Goal: Task Accomplishment & Management: Use online tool/utility

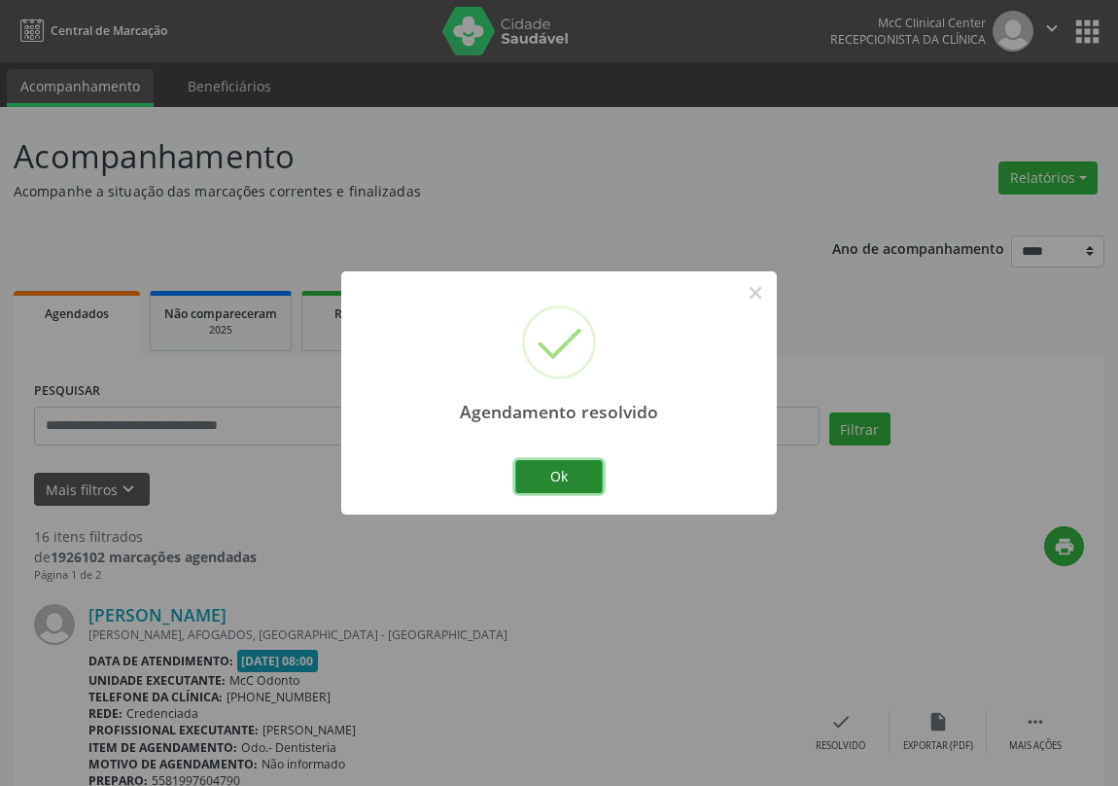
click at [565, 474] on button "Ok" at bounding box center [559, 476] width 88 height 33
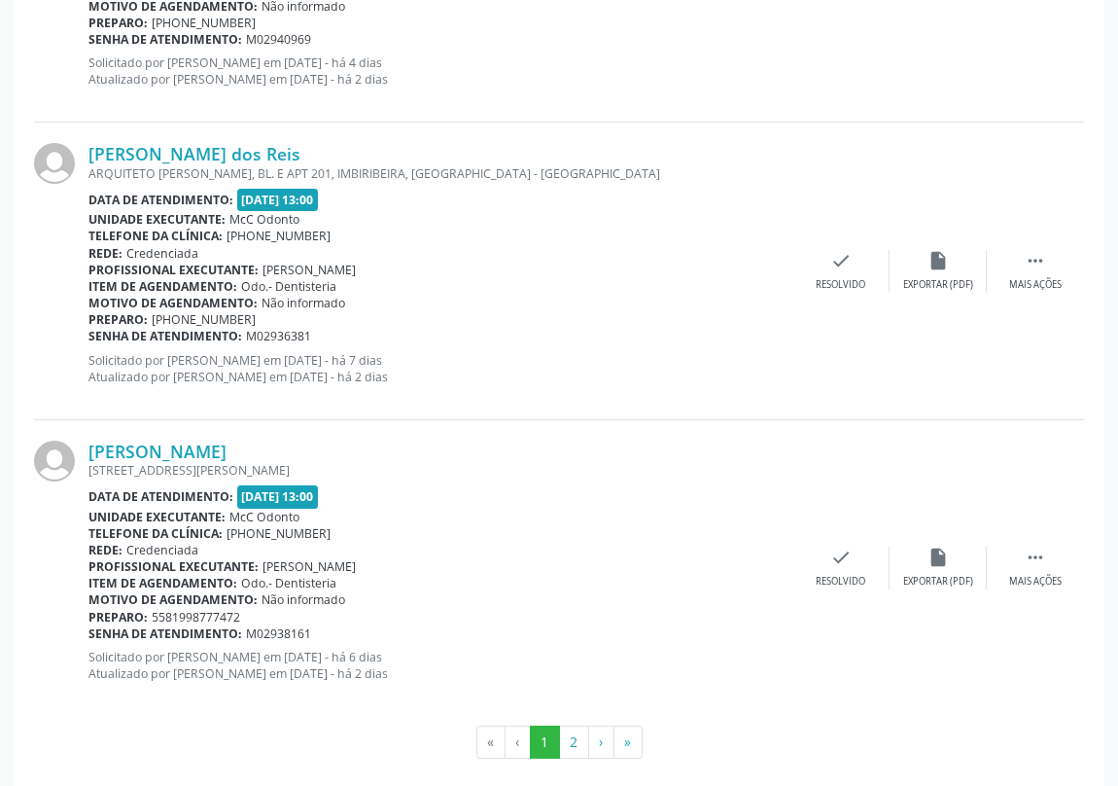
scroll to position [4336, 0]
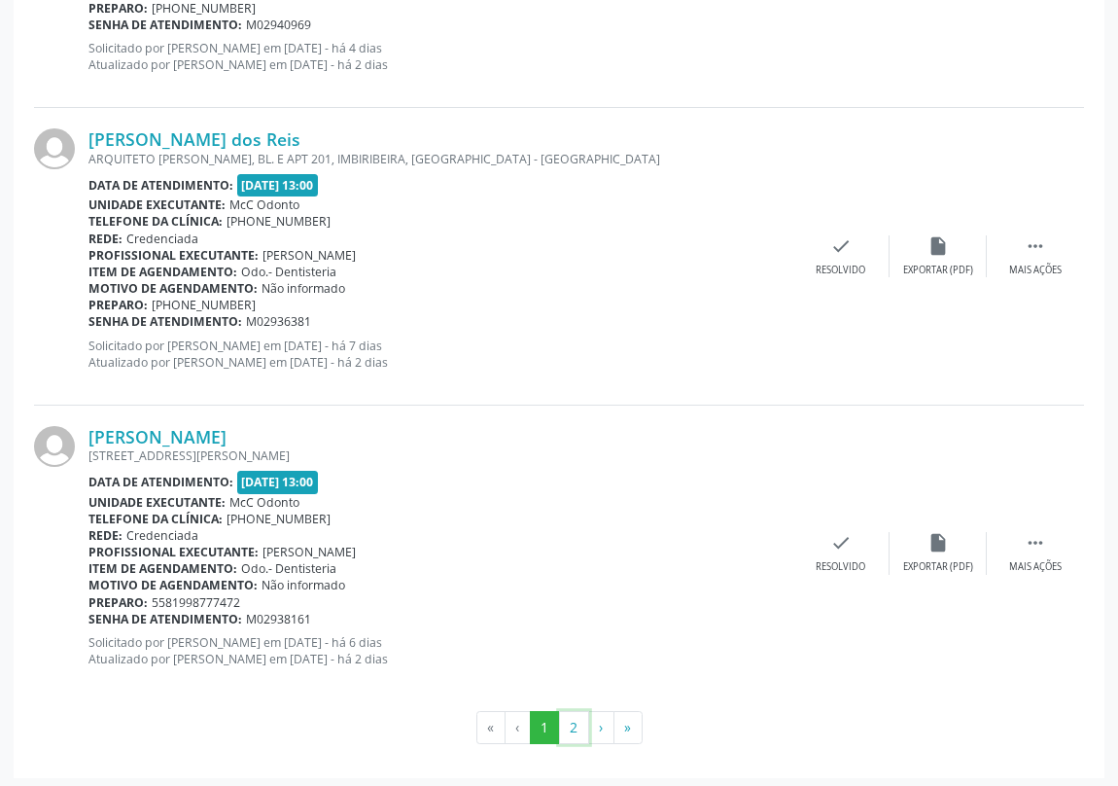
click at [573, 726] on button "2" at bounding box center [574, 727] width 30 height 33
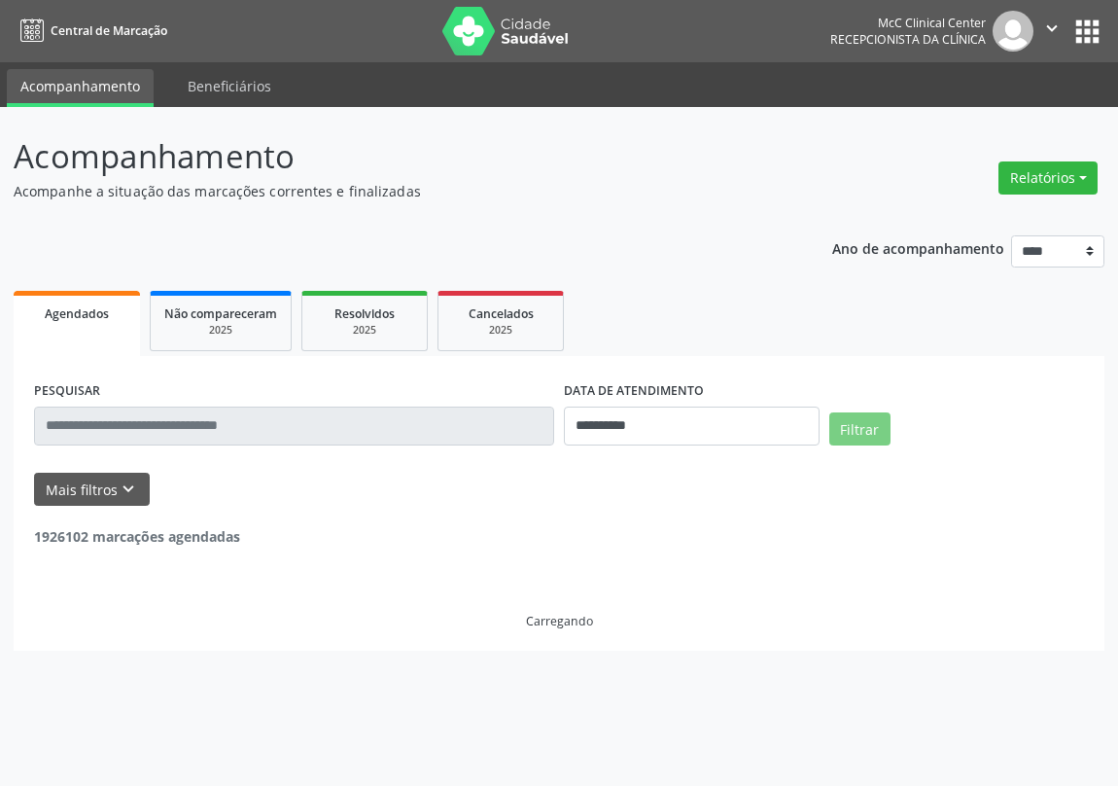
scroll to position [0, 0]
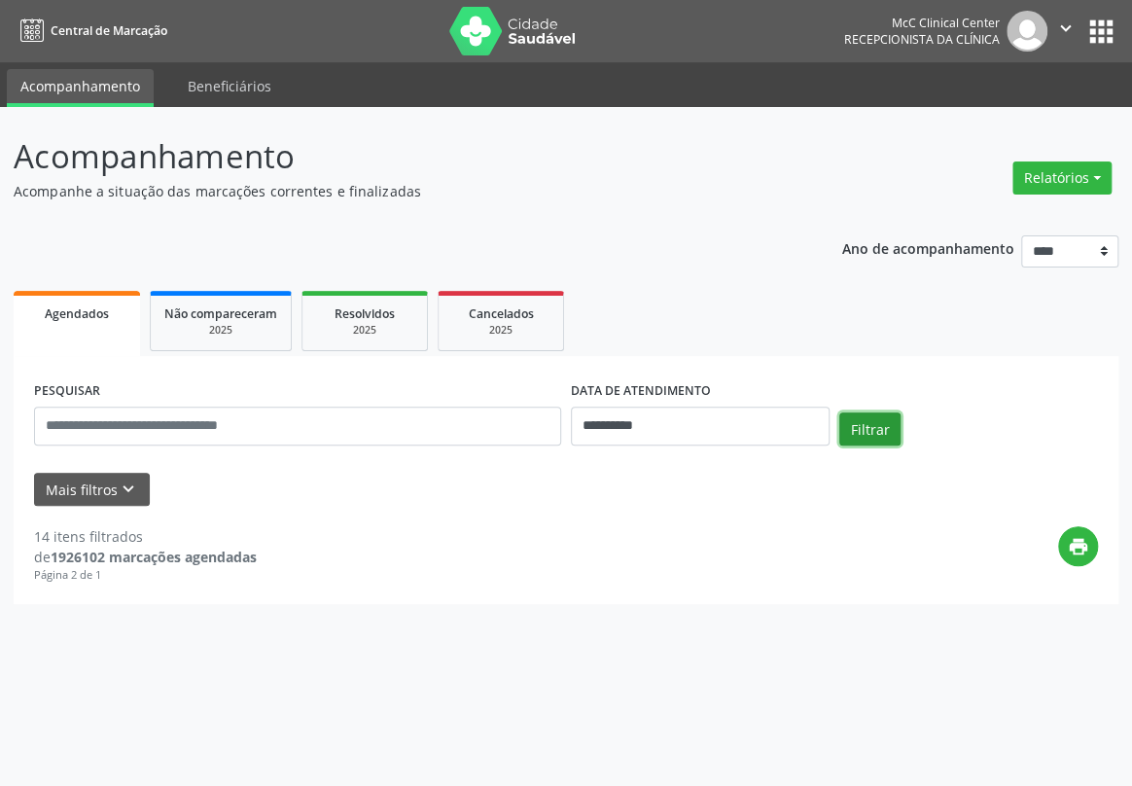
click at [862, 432] on button "Filtrar" at bounding box center [869, 428] width 61 height 33
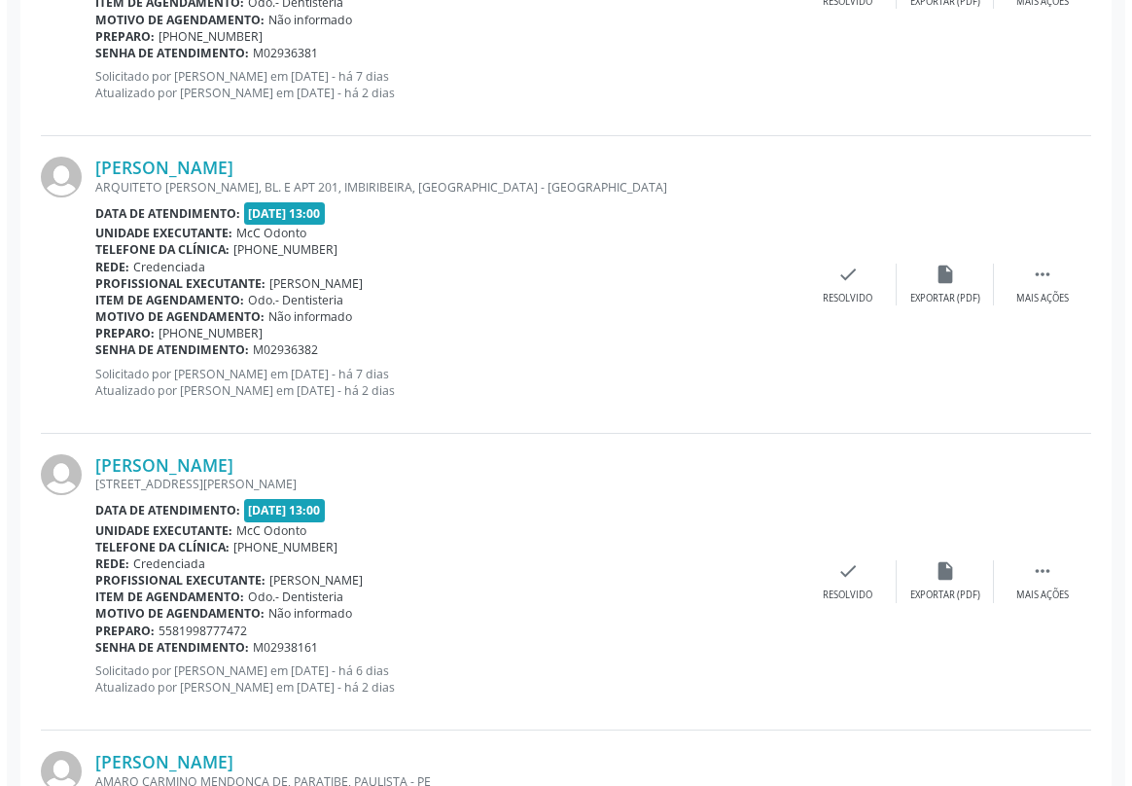
scroll to position [2828, 0]
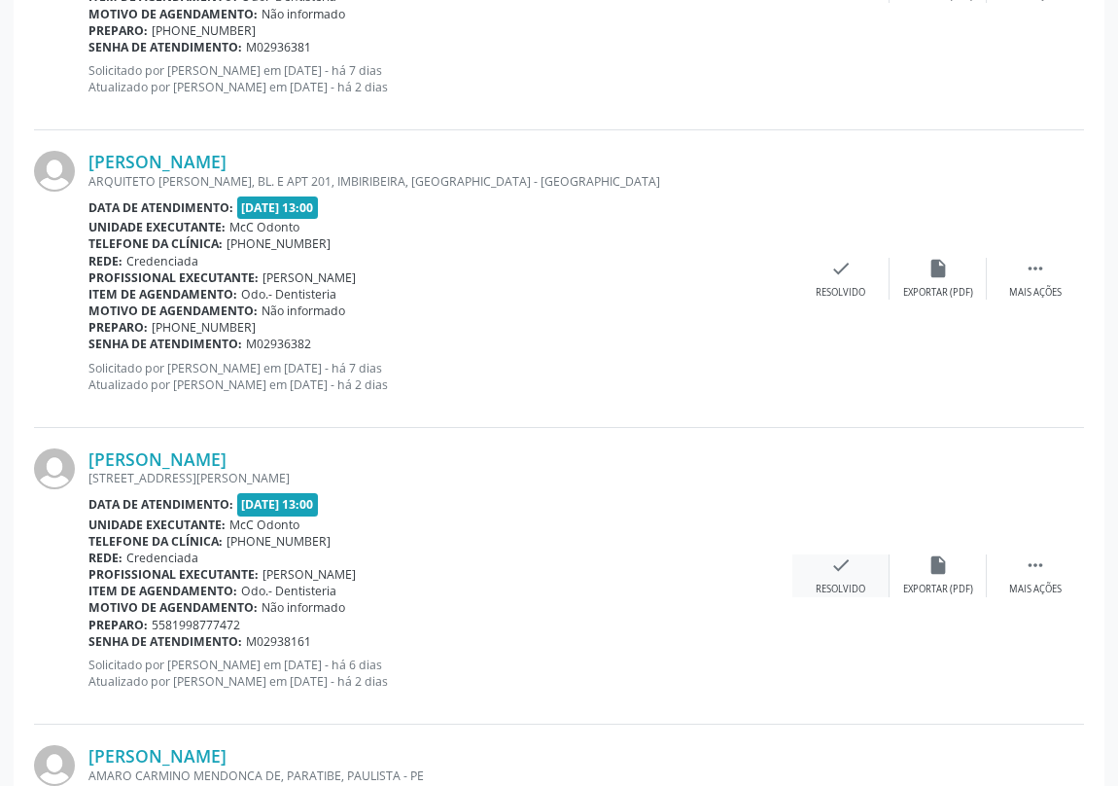
click at [831, 565] on icon "check" at bounding box center [840, 564] width 21 height 21
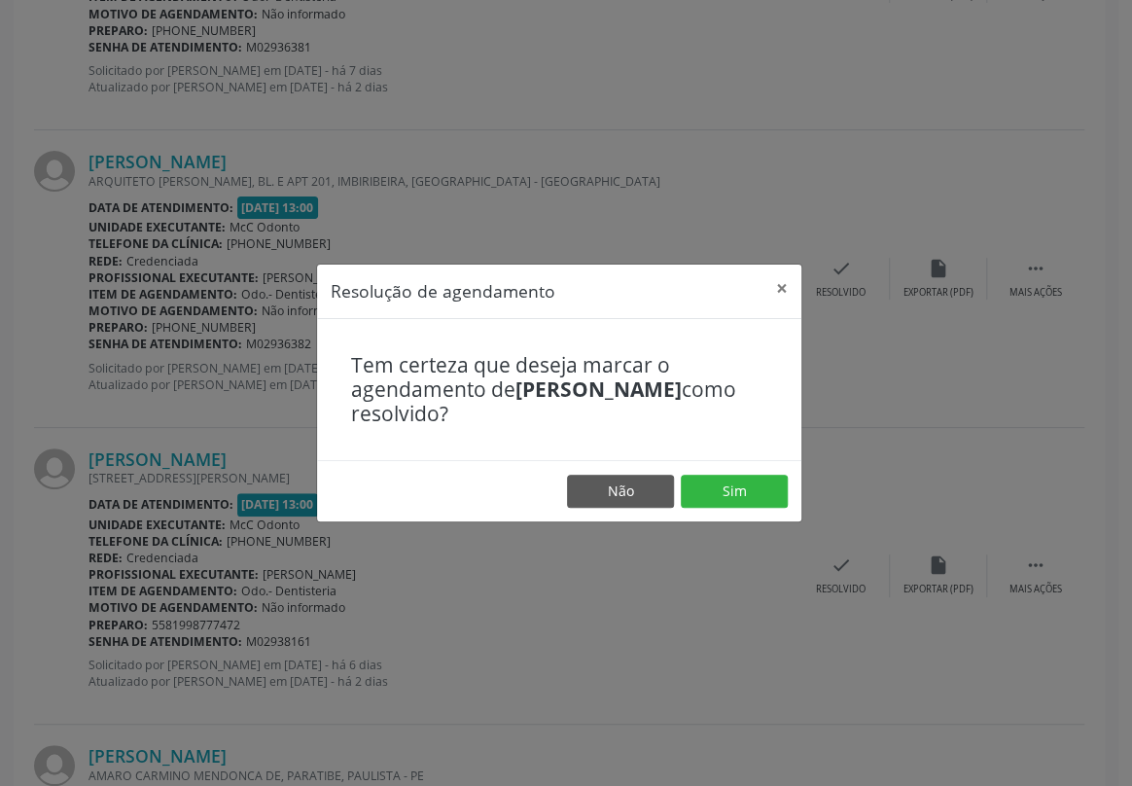
click at [740, 507] on footer "Não Sim" at bounding box center [559, 490] width 484 height 61
click at [740, 498] on button "Sim" at bounding box center [734, 490] width 107 height 33
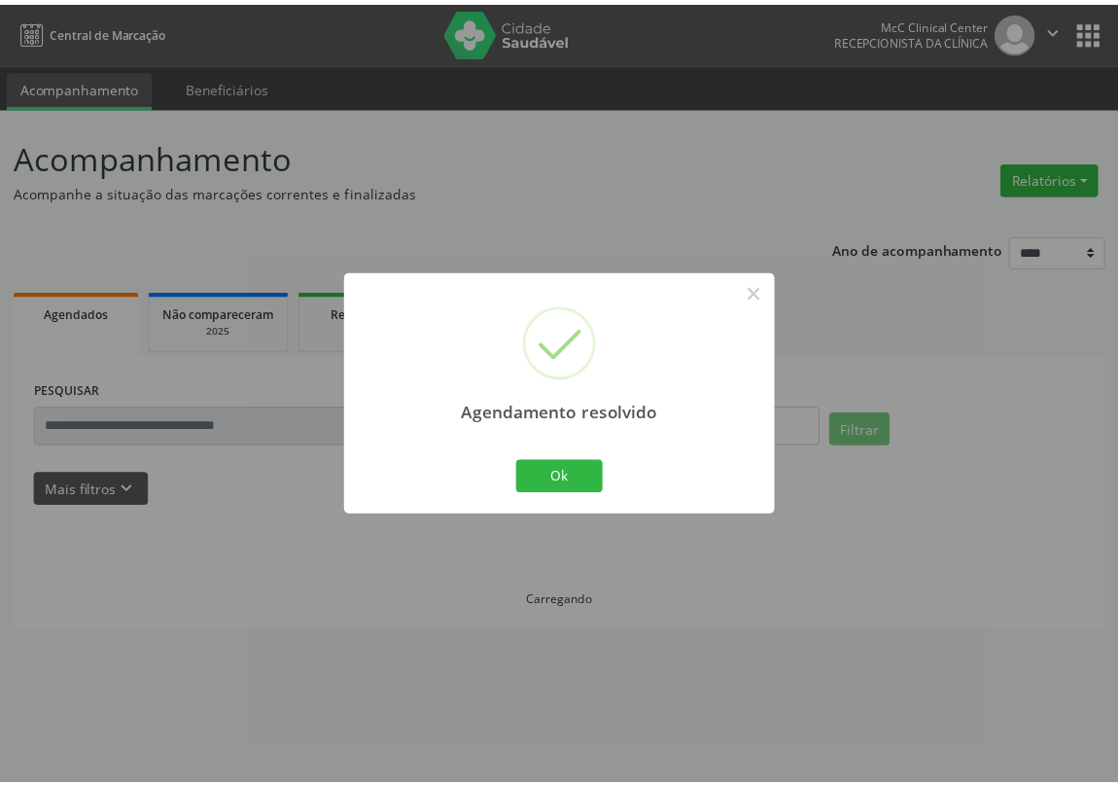
scroll to position [0, 0]
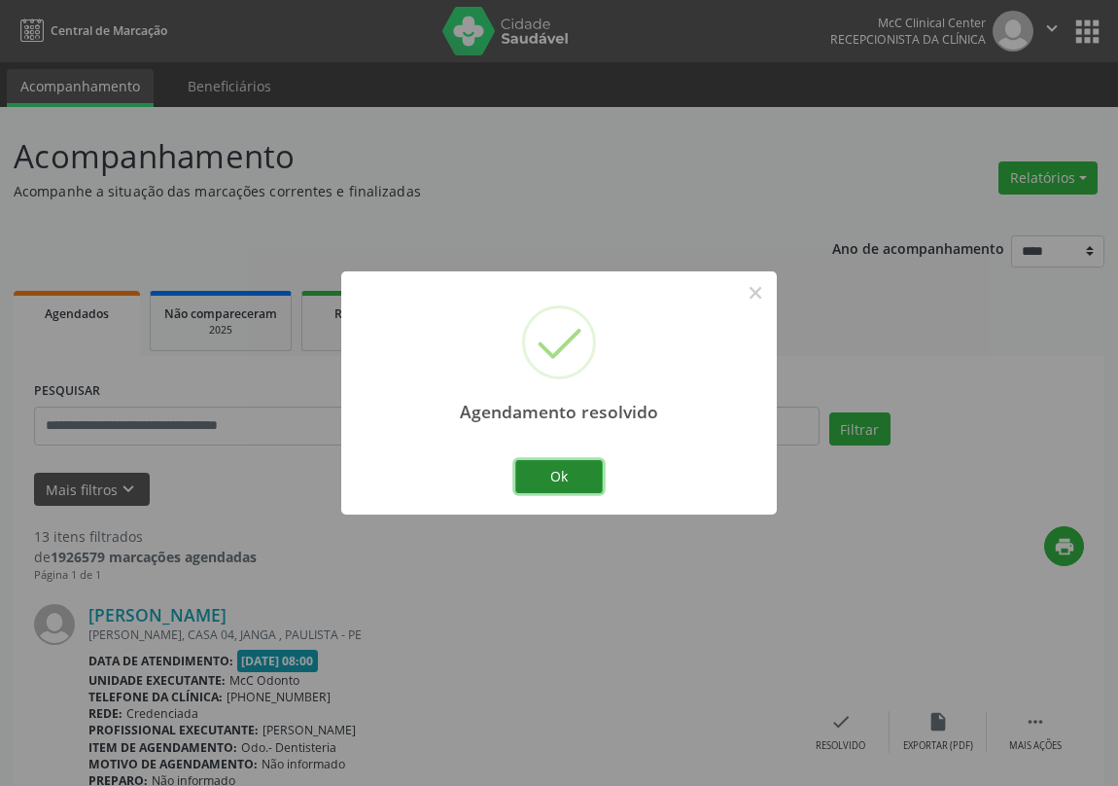
click at [560, 465] on button "Ok" at bounding box center [559, 476] width 88 height 33
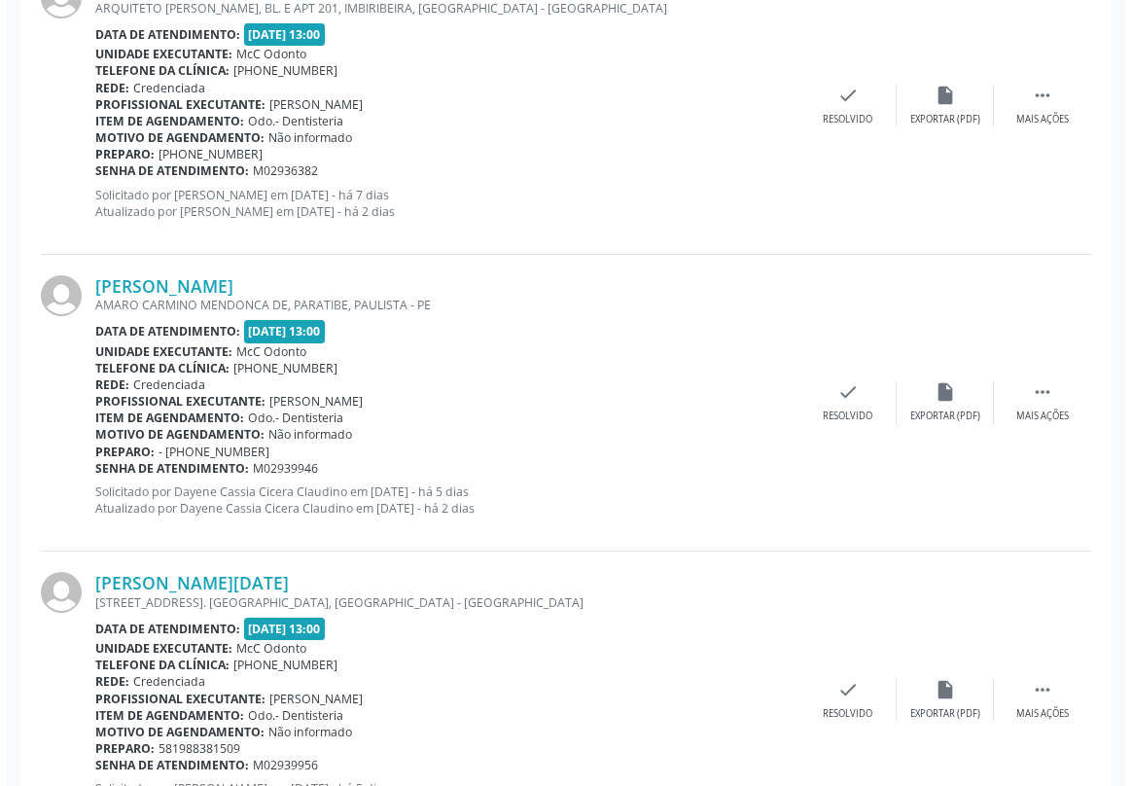
scroll to position [3181, 0]
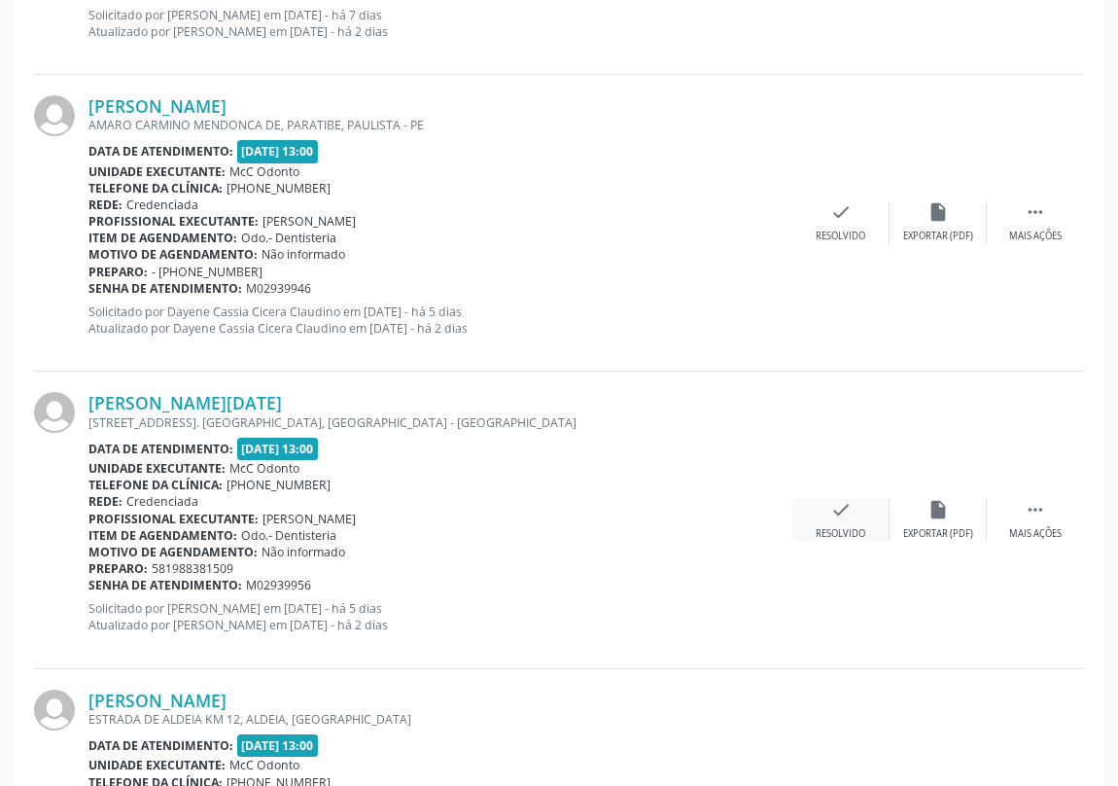
click at [860, 509] on div "check Resolvido" at bounding box center [840, 520] width 97 height 42
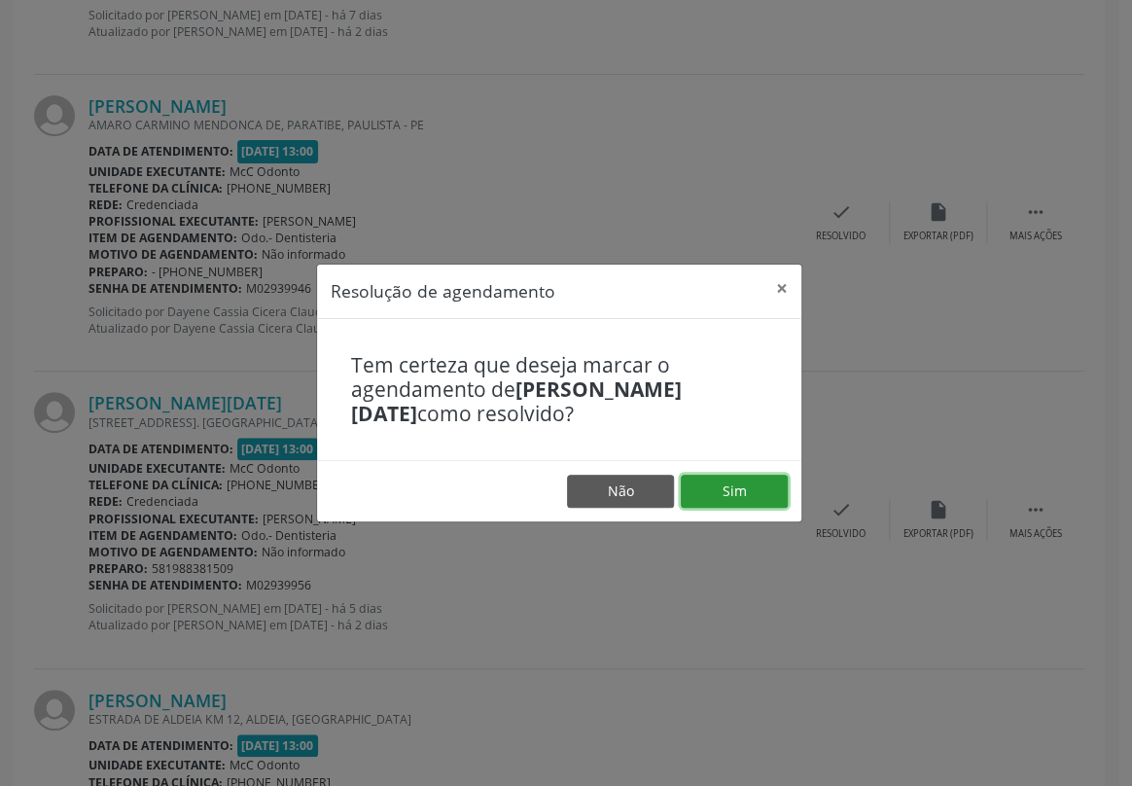
click at [746, 494] on button "Sim" at bounding box center [734, 490] width 107 height 33
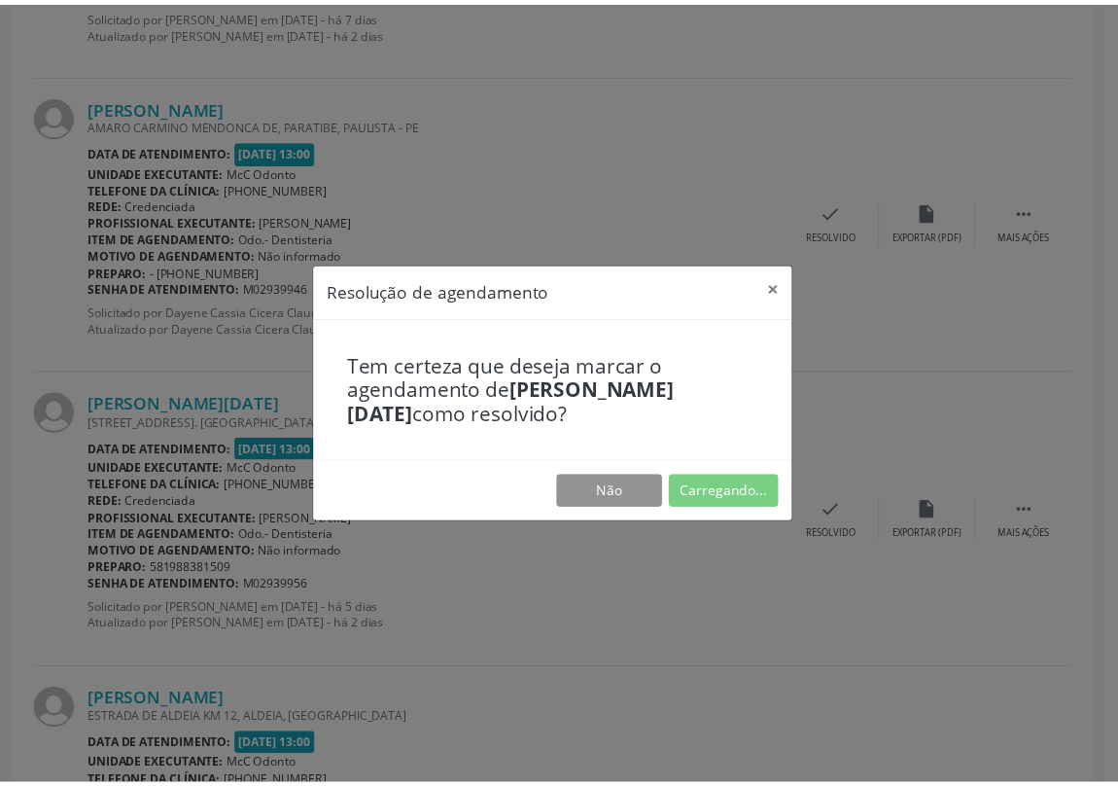
scroll to position [0, 0]
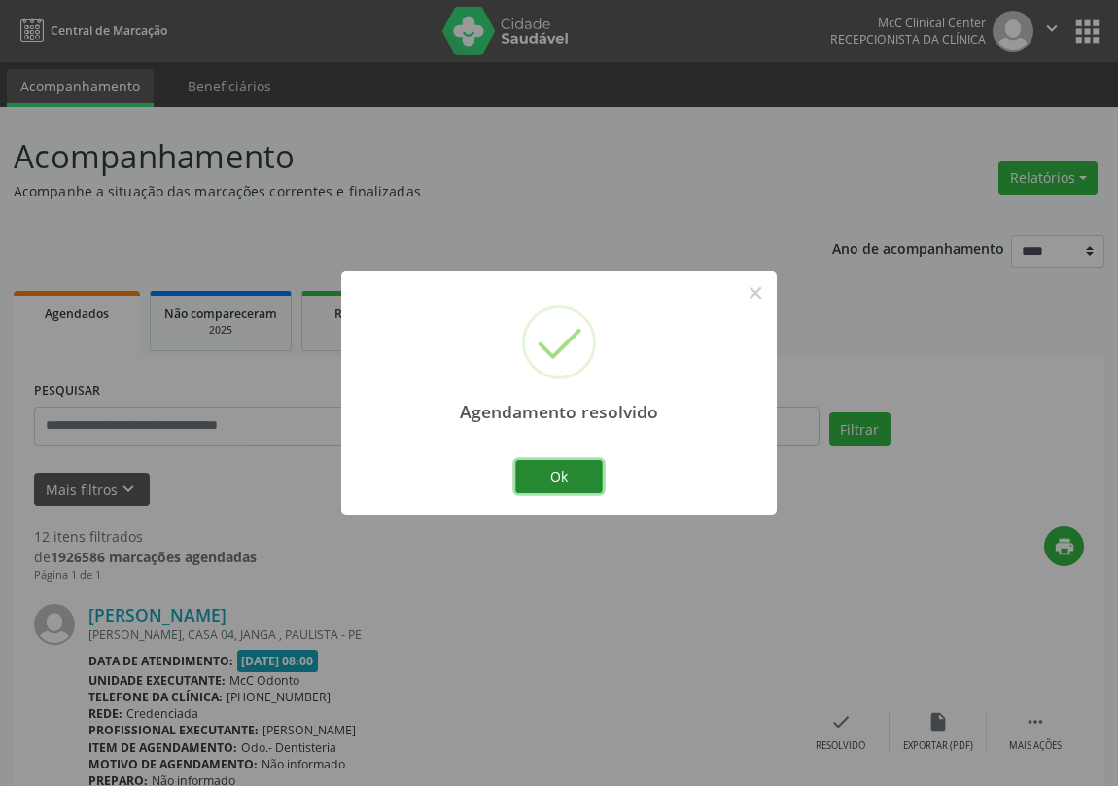
click at [550, 483] on button "Ok" at bounding box center [559, 476] width 88 height 33
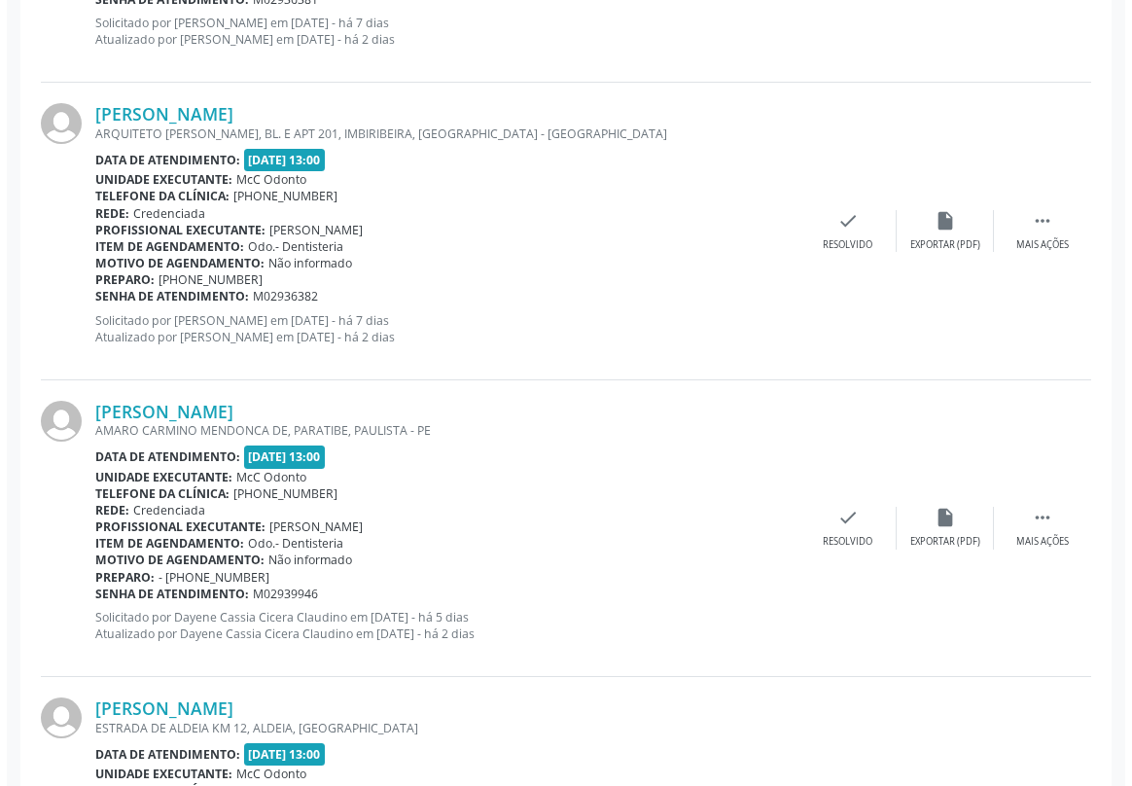
scroll to position [2917, 0]
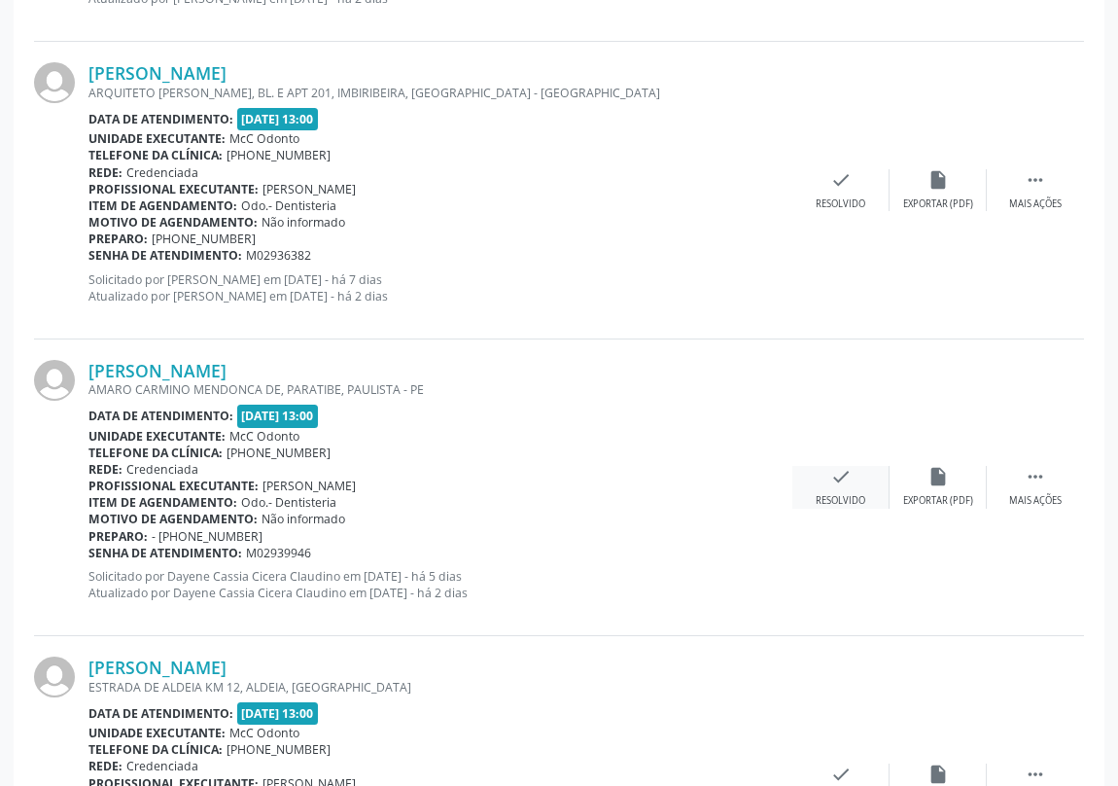
click at [830, 475] on icon "check" at bounding box center [840, 476] width 21 height 21
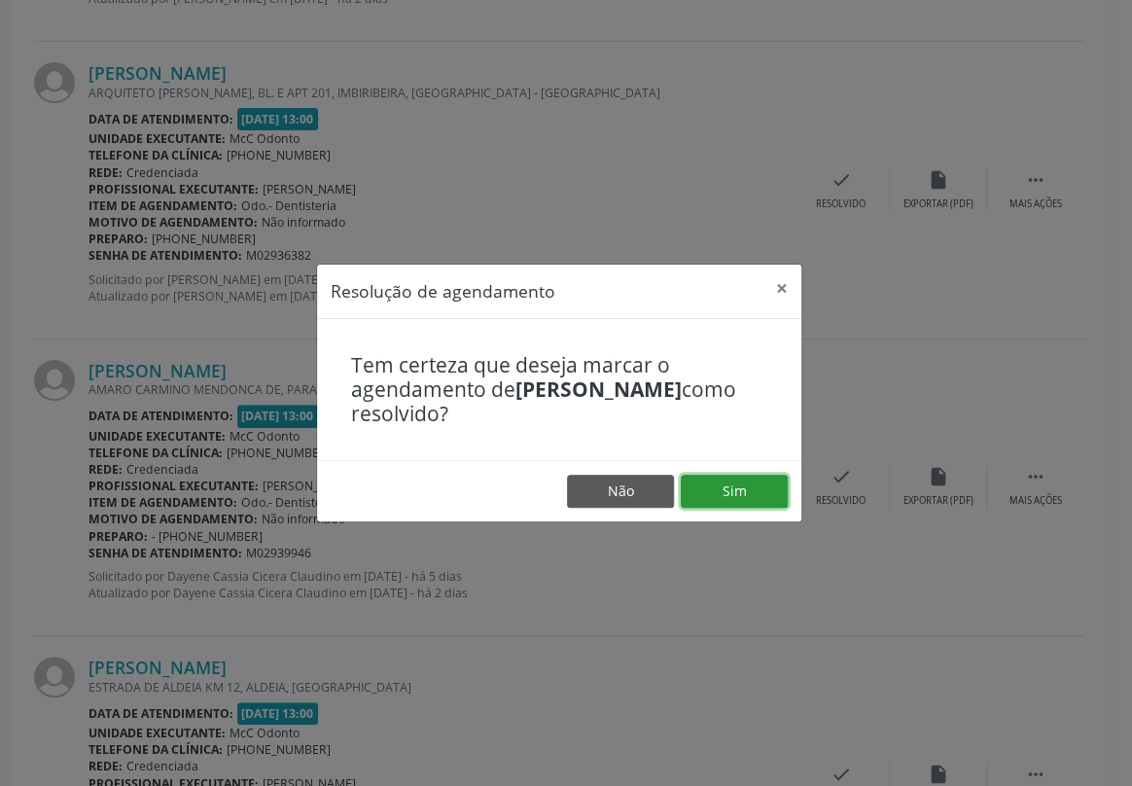
click at [749, 488] on button "Sim" at bounding box center [734, 490] width 107 height 33
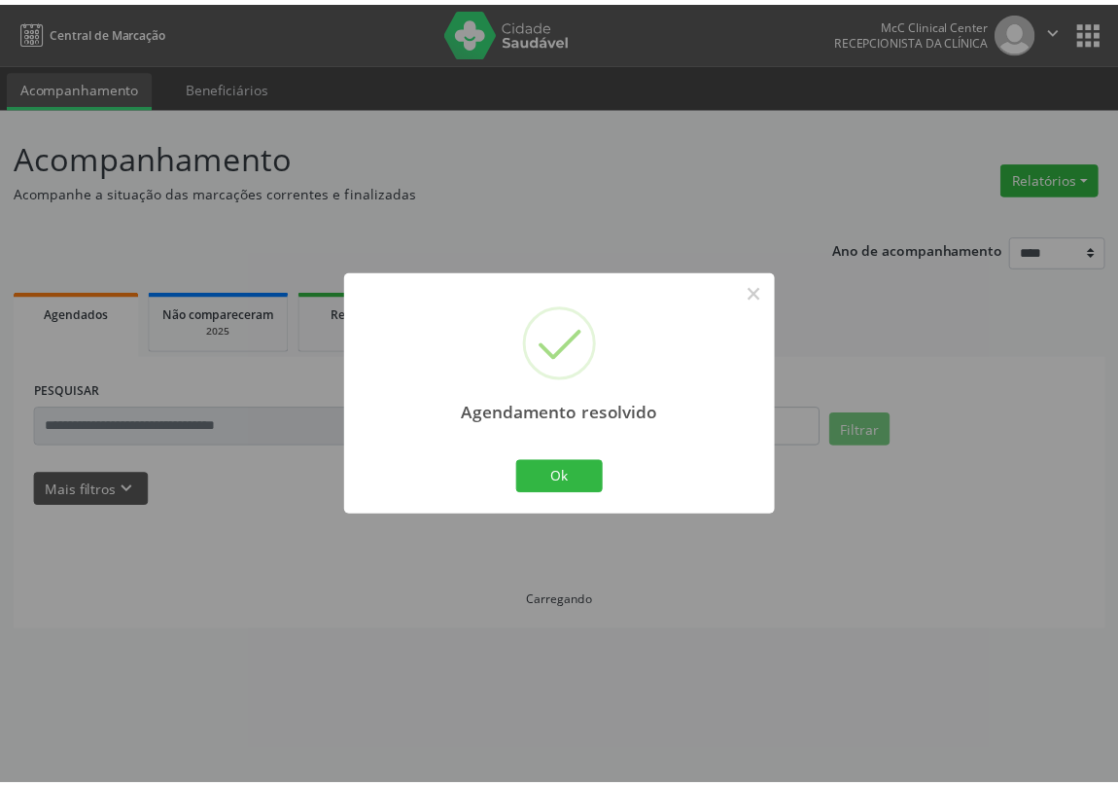
scroll to position [0, 0]
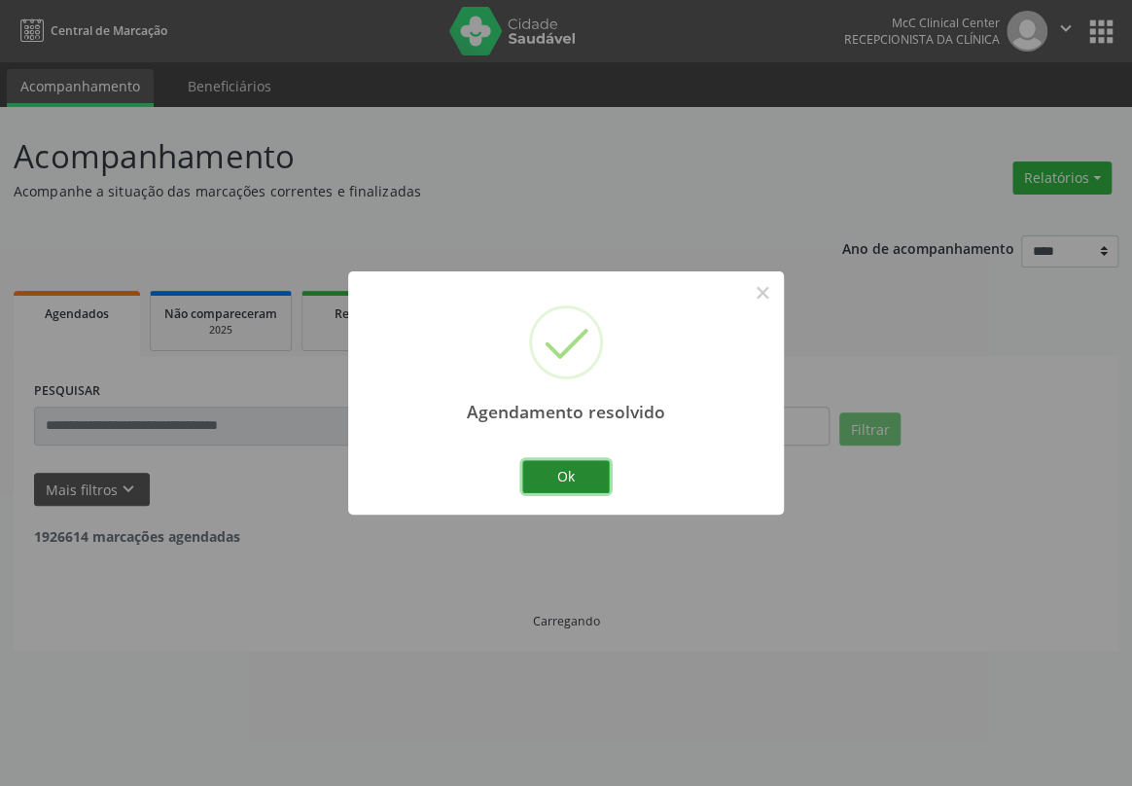
drag, startPoint x: 562, startPoint y: 483, endPoint x: 454, endPoint y: 87, distance: 411.1
click at [562, 479] on button "Ok" at bounding box center [566, 476] width 88 height 33
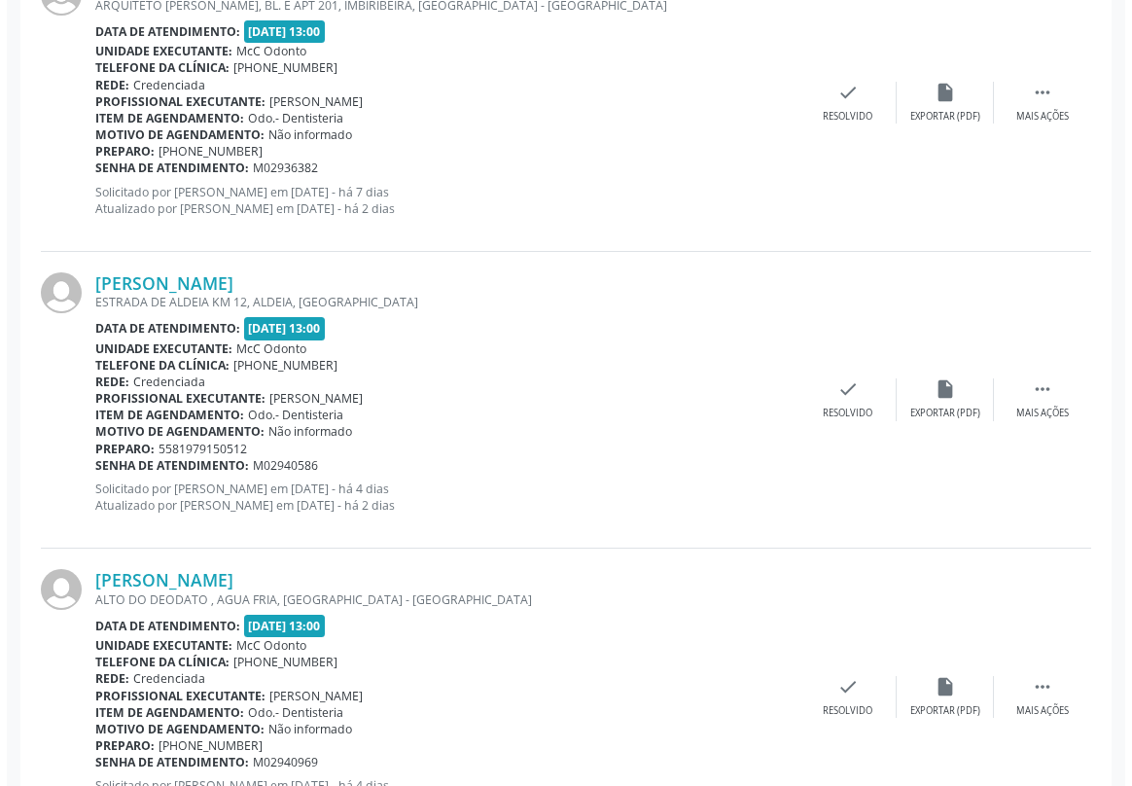
scroll to position [3093, 0]
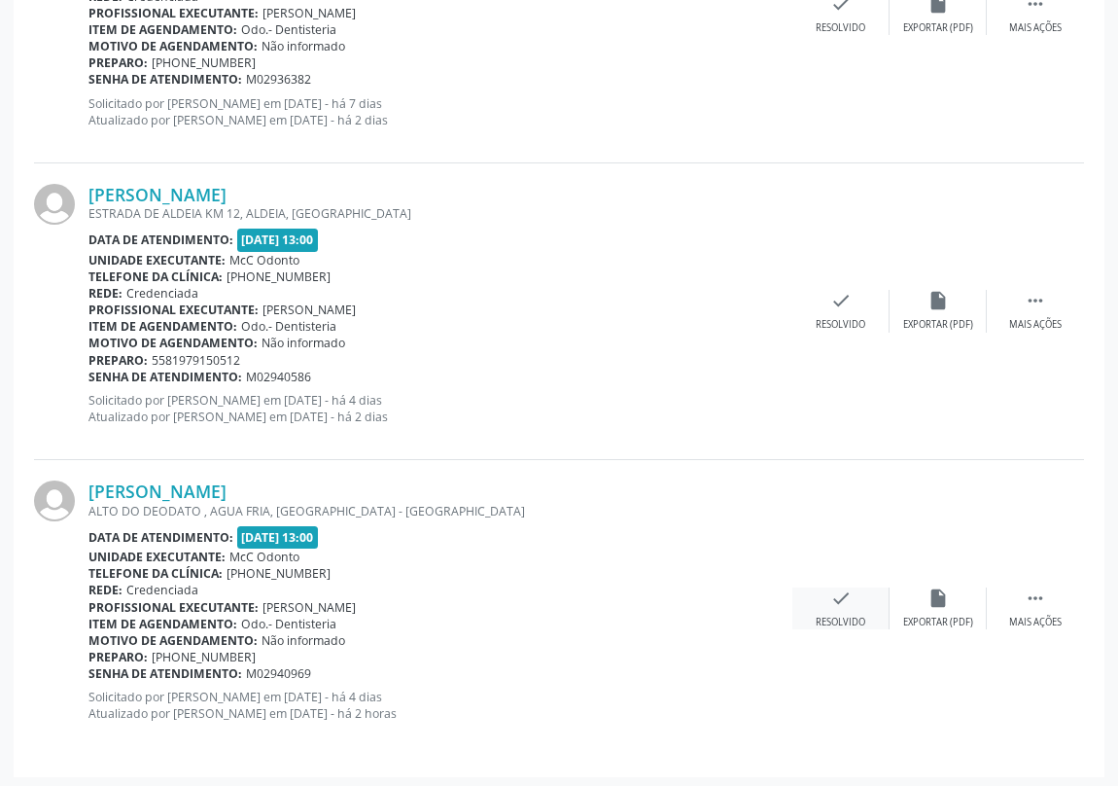
click at [845, 593] on icon "check" at bounding box center [840, 597] width 21 height 21
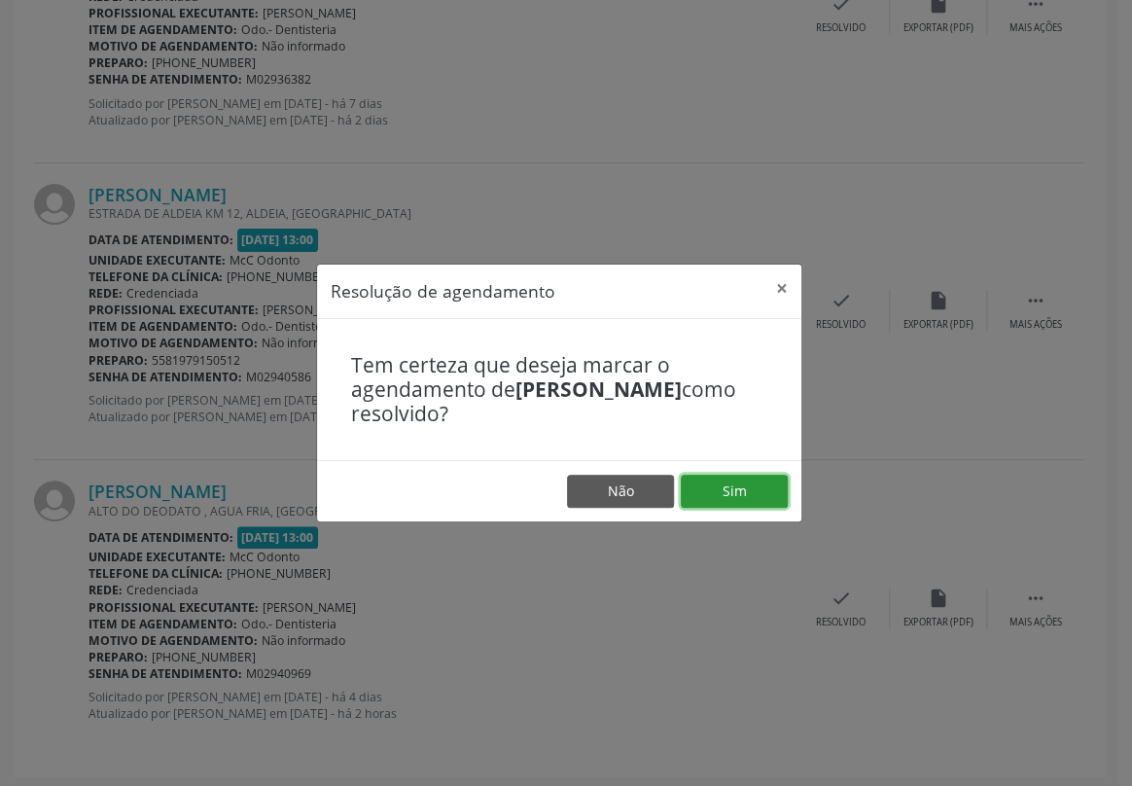
click at [745, 499] on button "Sim" at bounding box center [734, 490] width 107 height 33
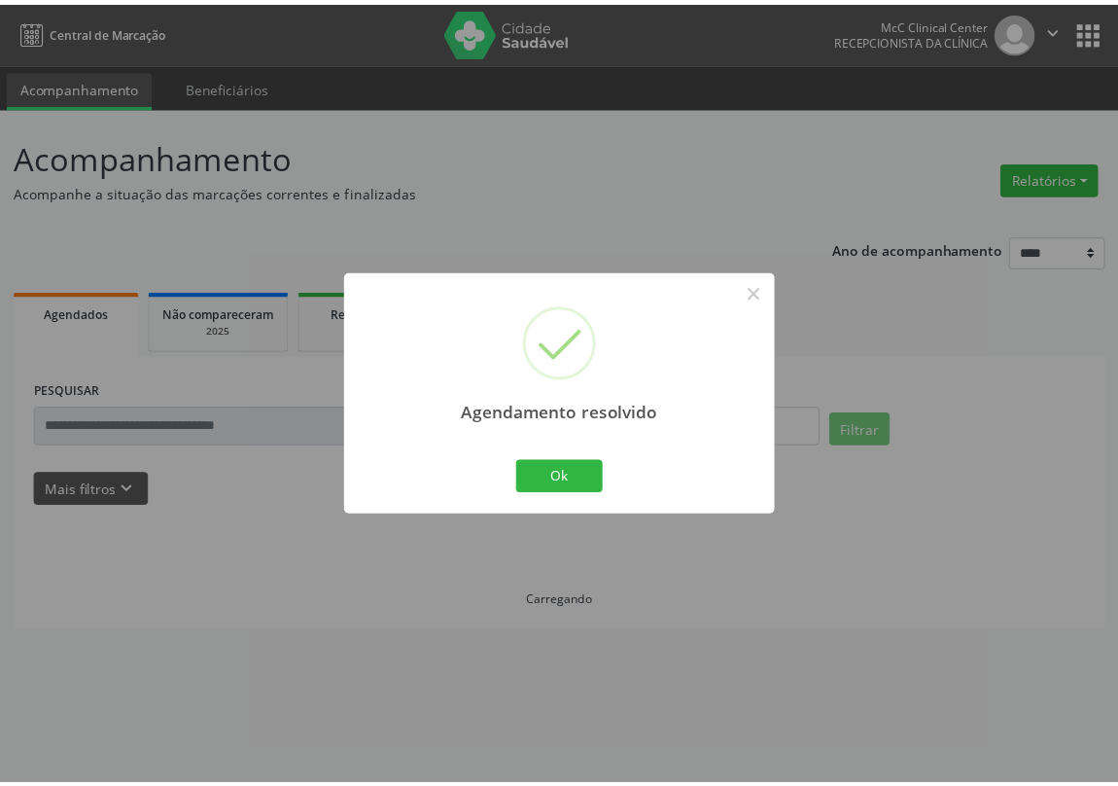
scroll to position [0, 0]
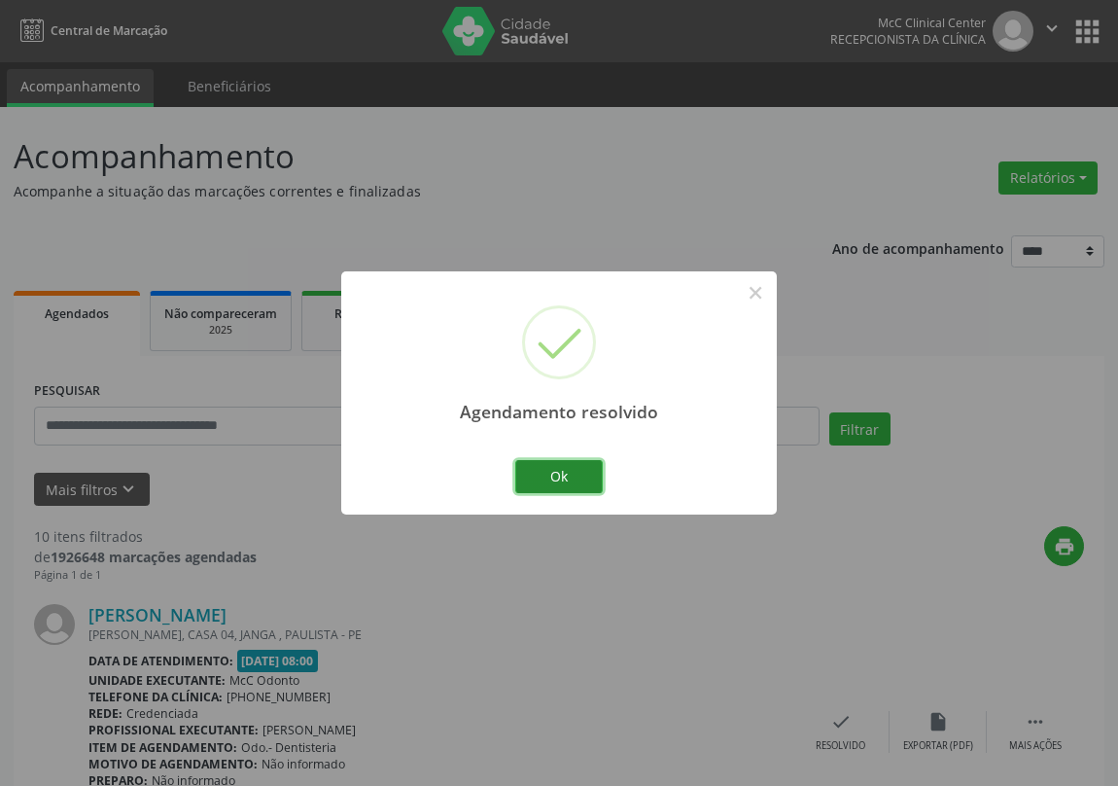
click at [574, 466] on button "Ok" at bounding box center [559, 476] width 88 height 33
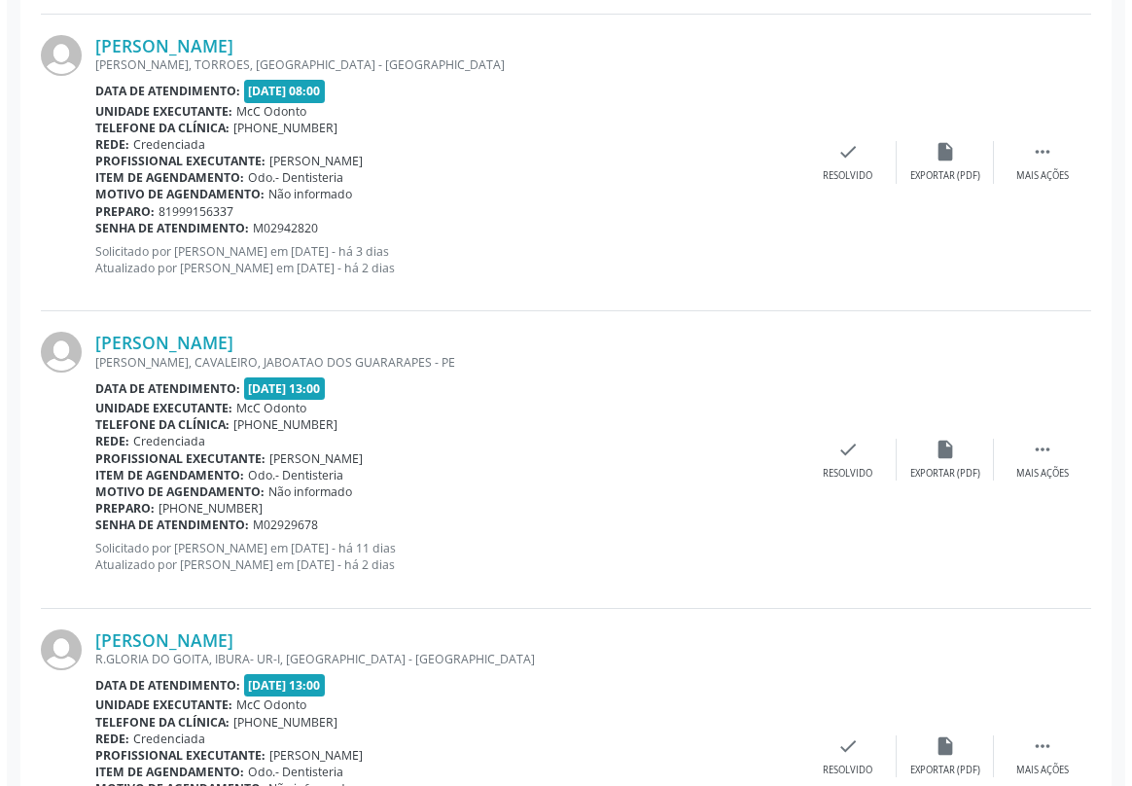
scroll to position [1768, 0]
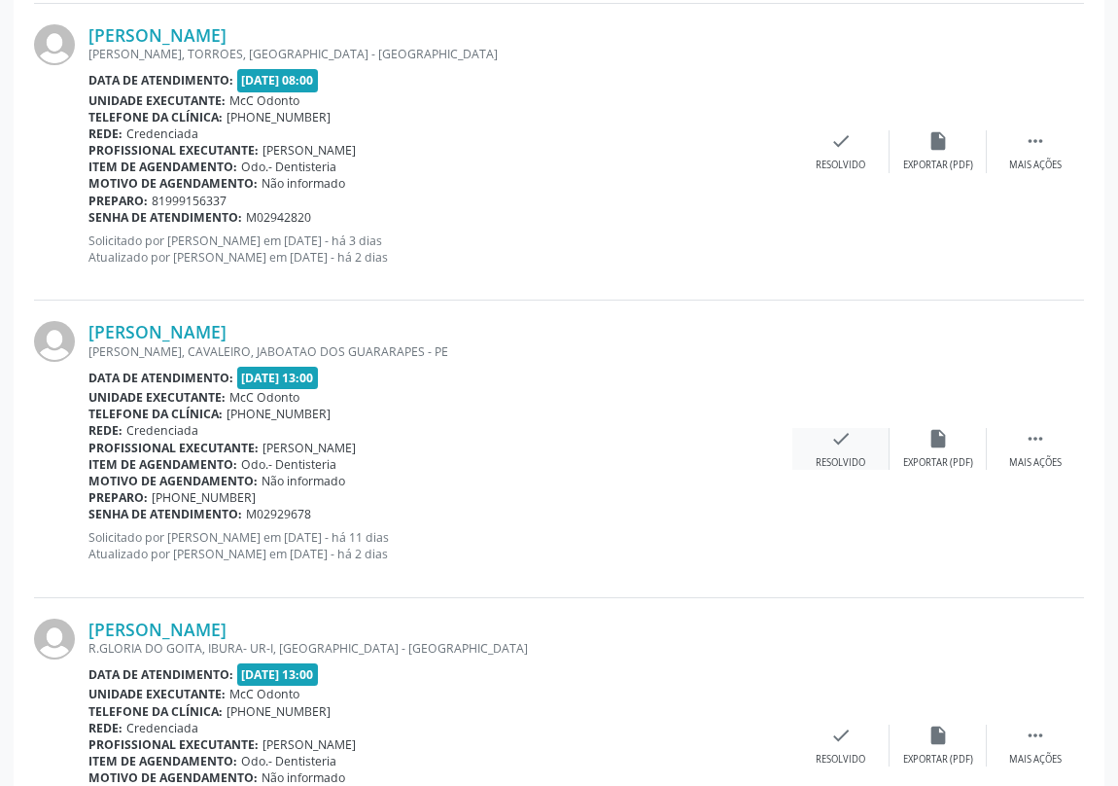
click at [845, 439] on icon "check" at bounding box center [840, 438] width 21 height 21
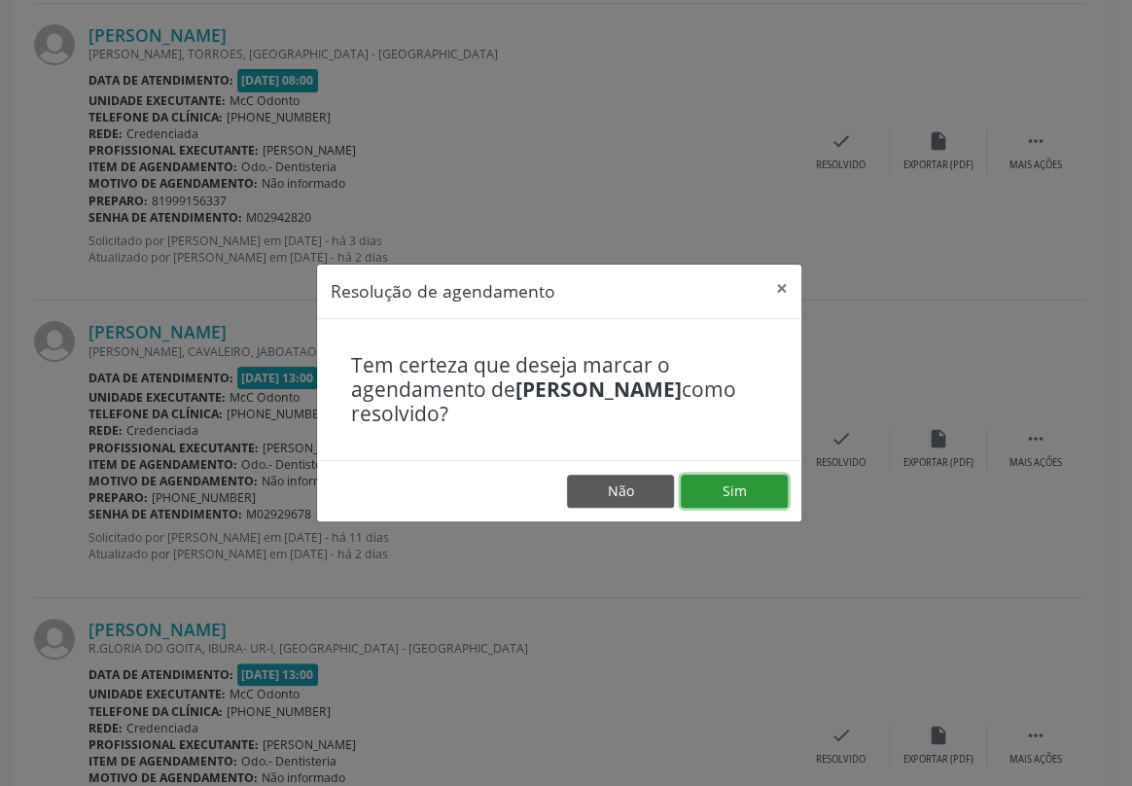
click at [739, 489] on button "Sim" at bounding box center [734, 490] width 107 height 33
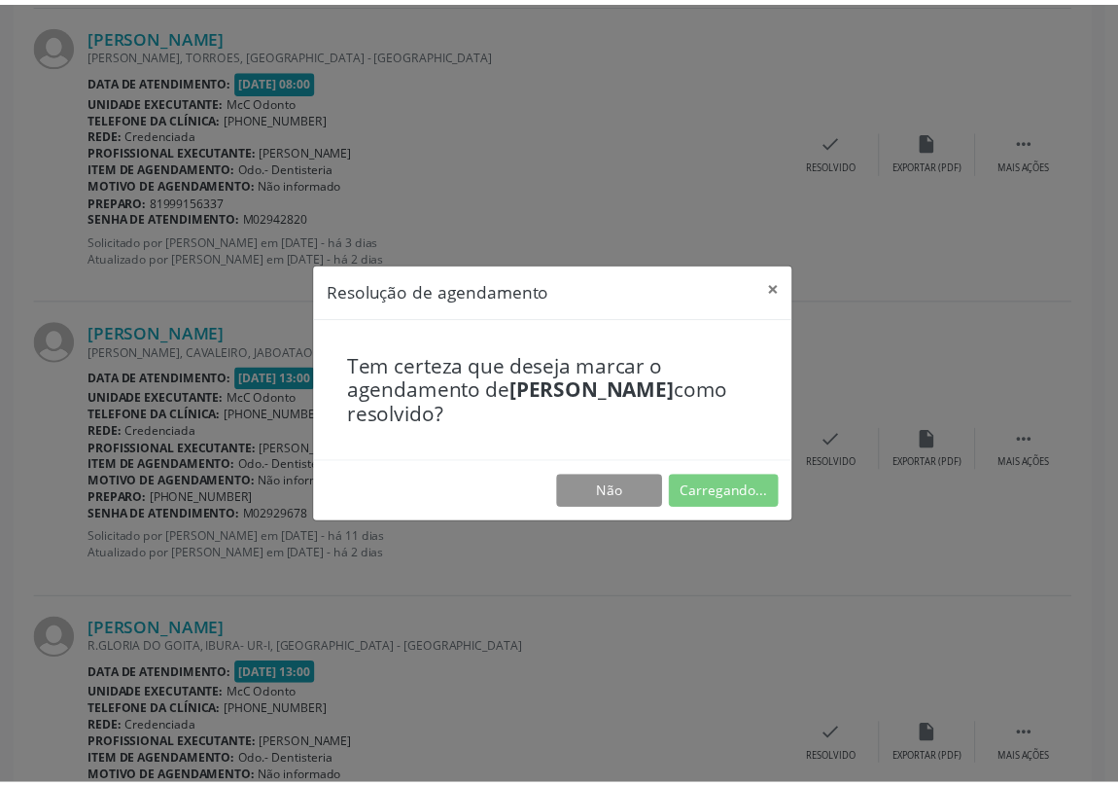
scroll to position [0, 0]
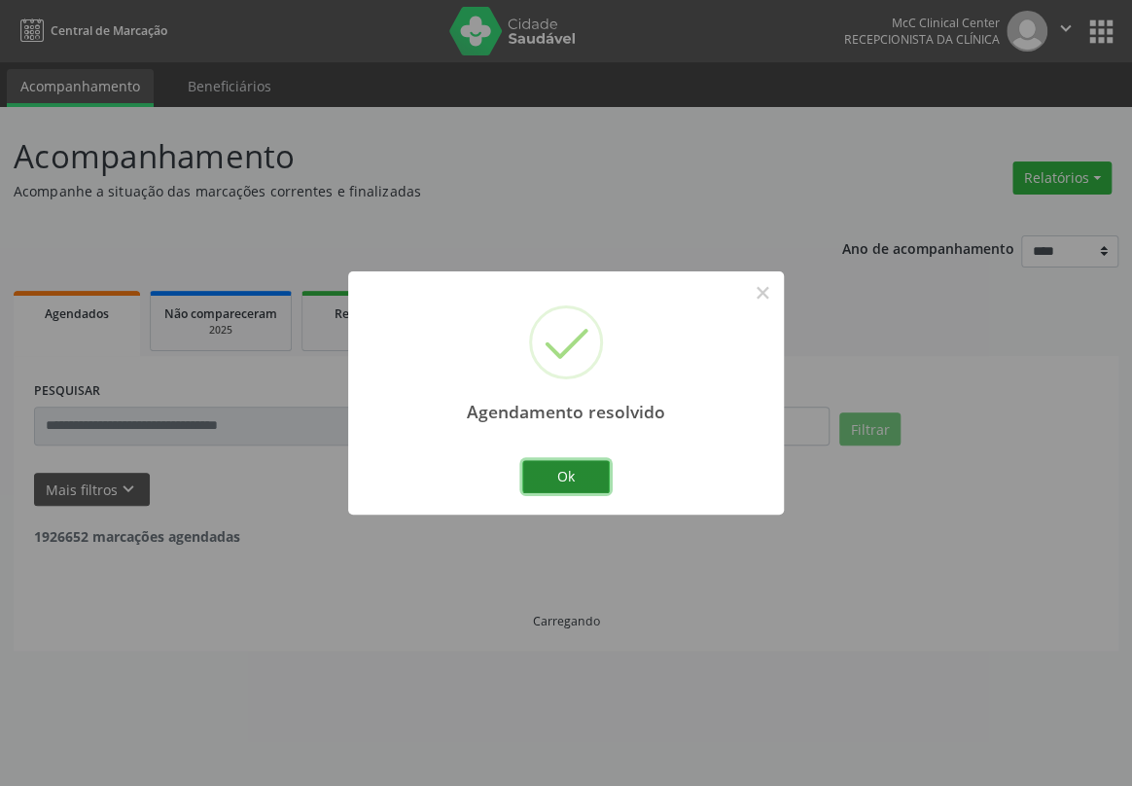
click at [578, 479] on button "Ok" at bounding box center [566, 476] width 88 height 33
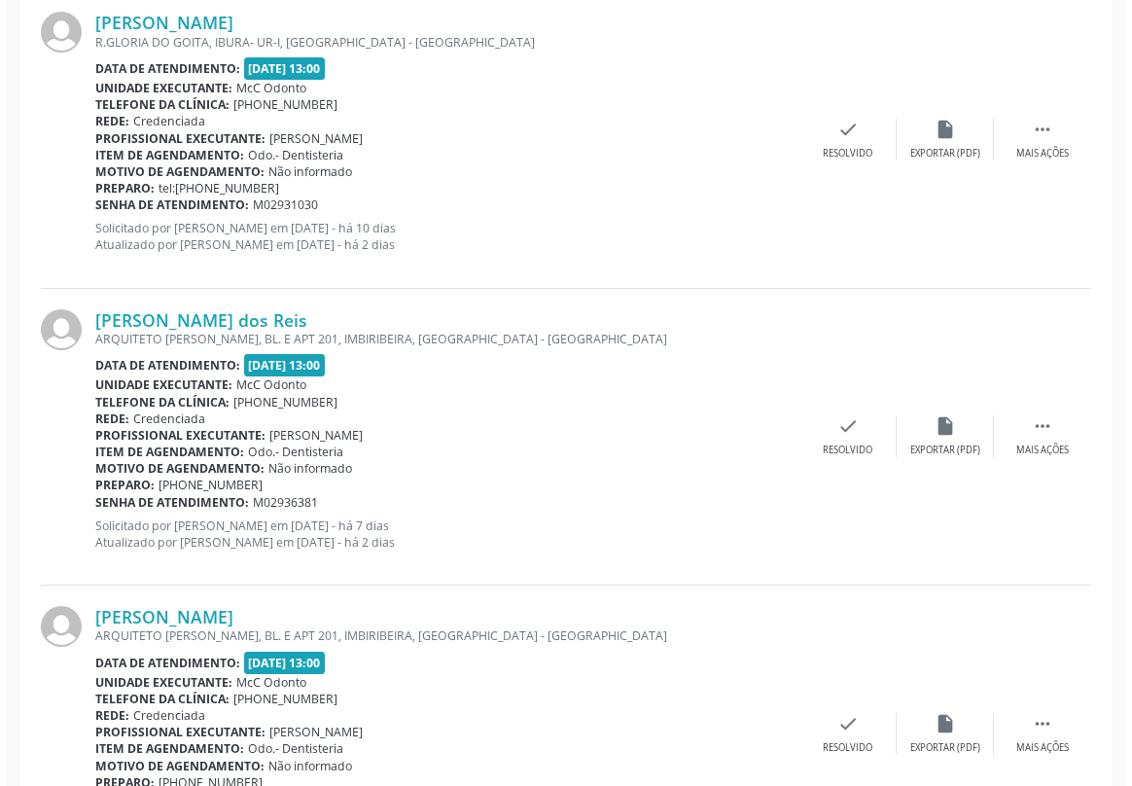
scroll to position [2121, 0]
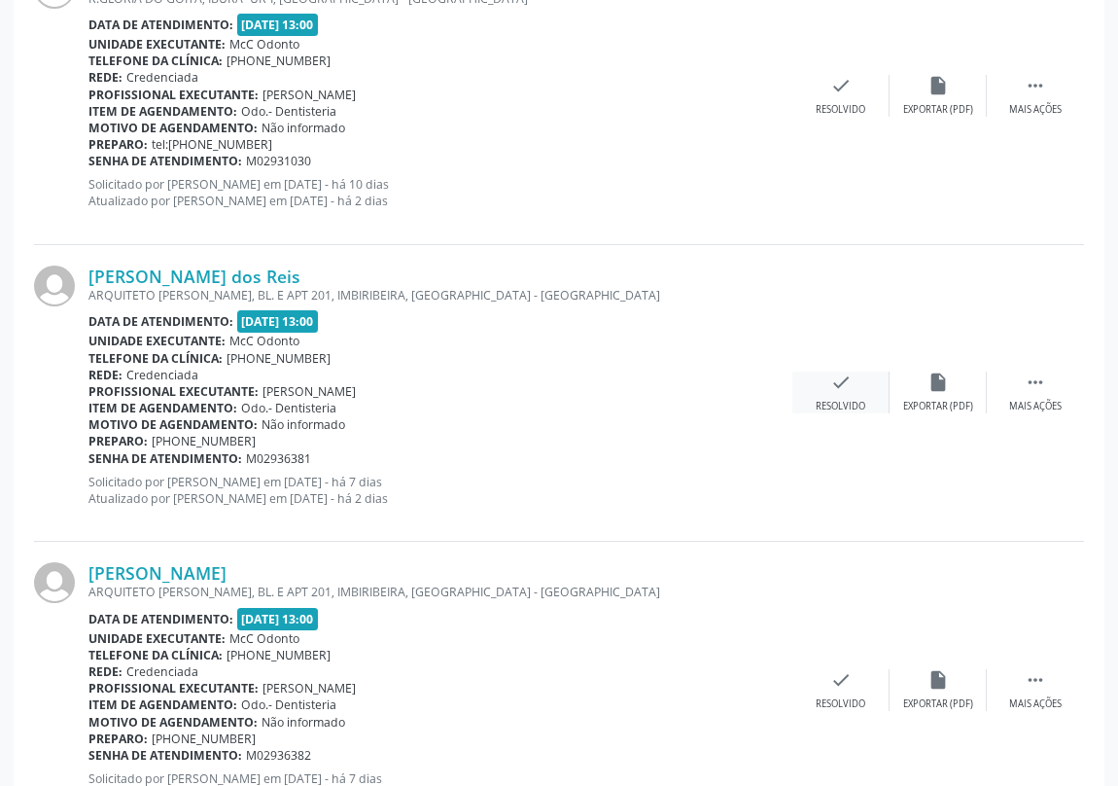
click at [841, 380] on icon "check" at bounding box center [840, 381] width 21 height 21
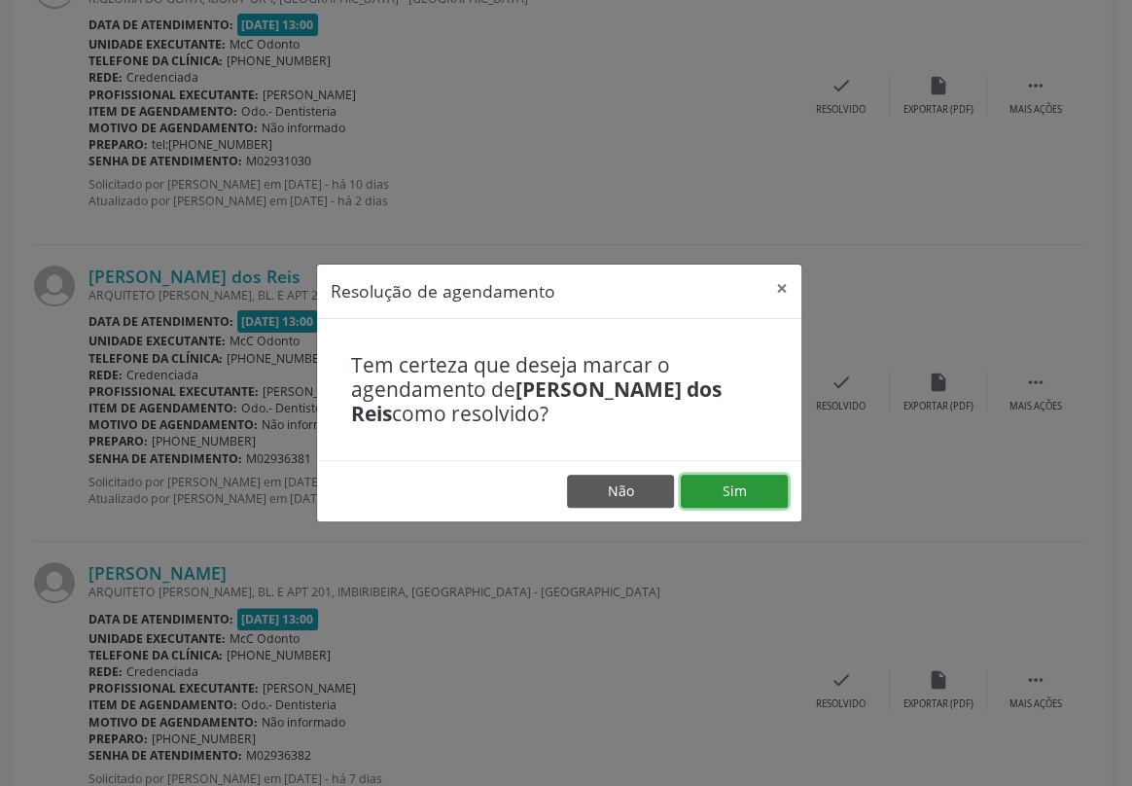
click at [719, 480] on button "Sim" at bounding box center [734, 490] width 107 height 33
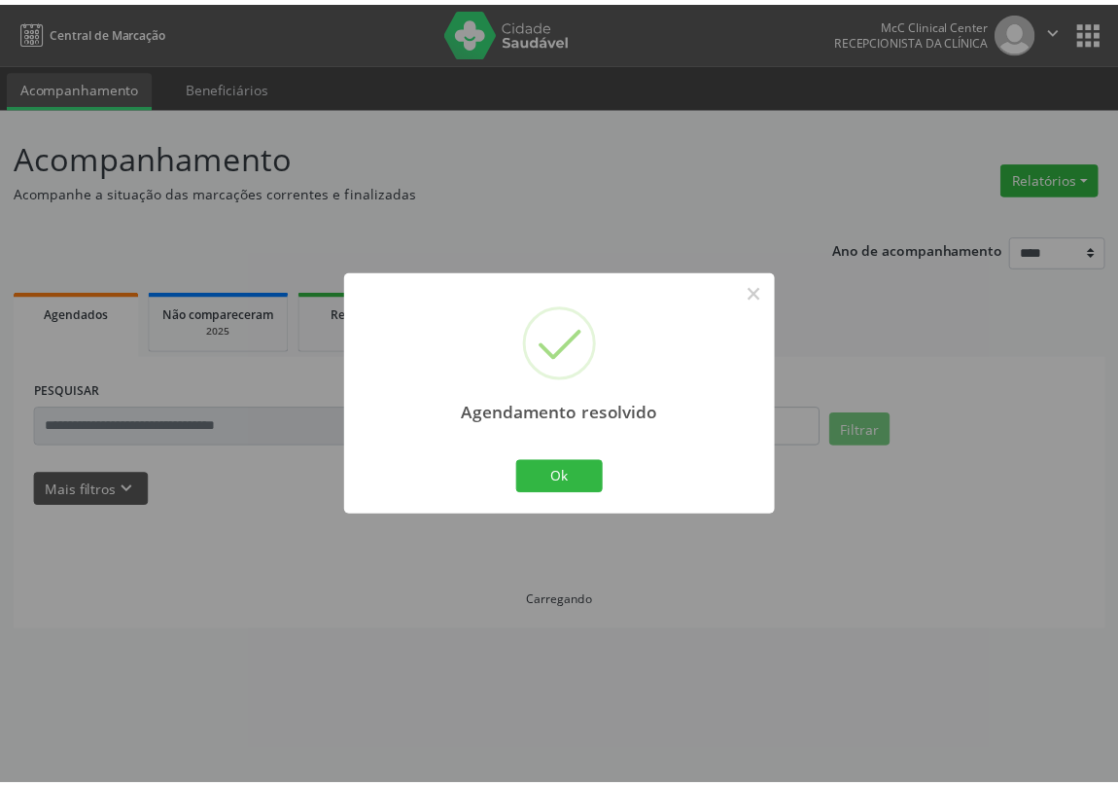
scroll to position [0, 0]
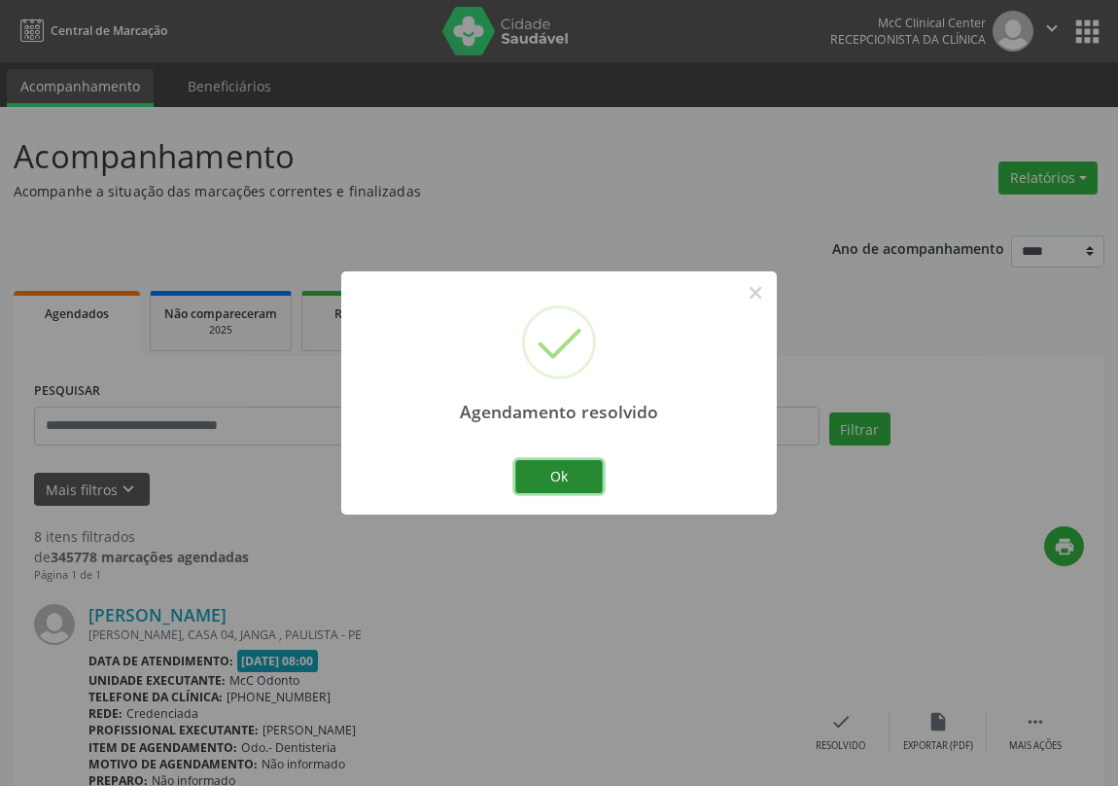
click at [569, 474] on button "Ok" at bounding box center [559, 476] width 88 height 33
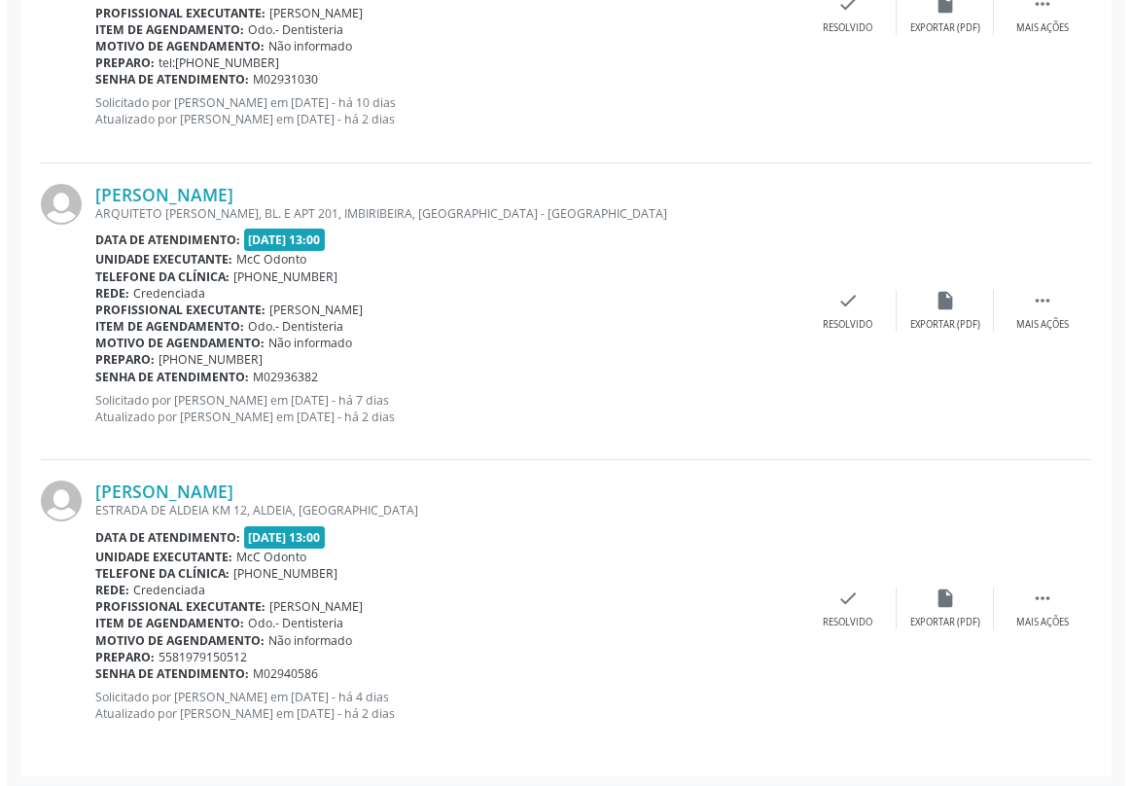
scroll to position [2203, 0]
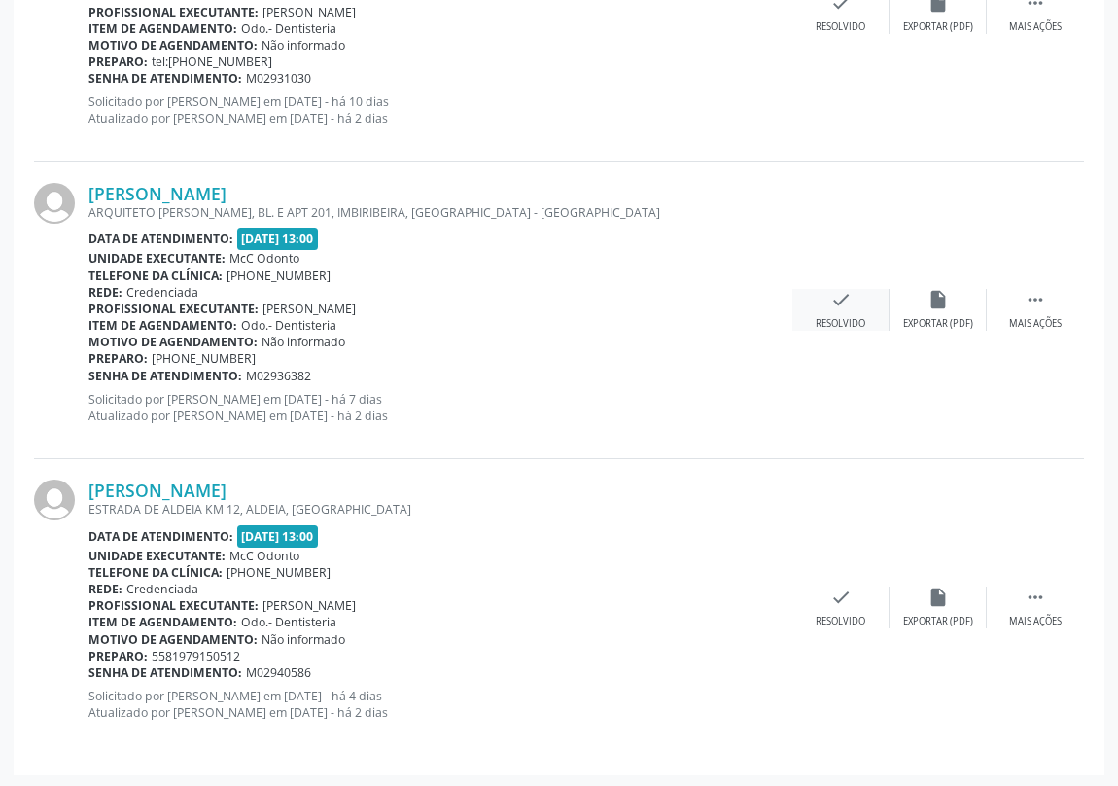
click at [833, 297] on icon "check" at bounding box center [840, 299] width 21 height 21
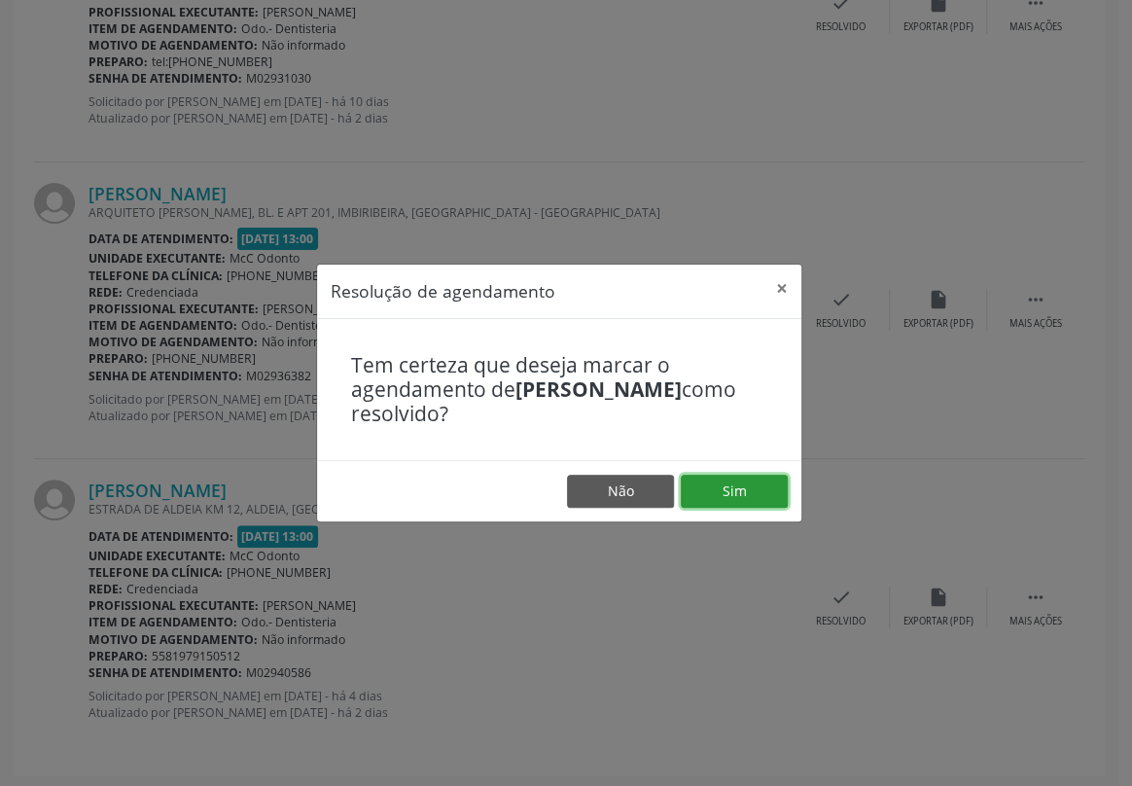
click at [744, 491] on button "Sim" at bounding box center [734, 490] width 107 height 33
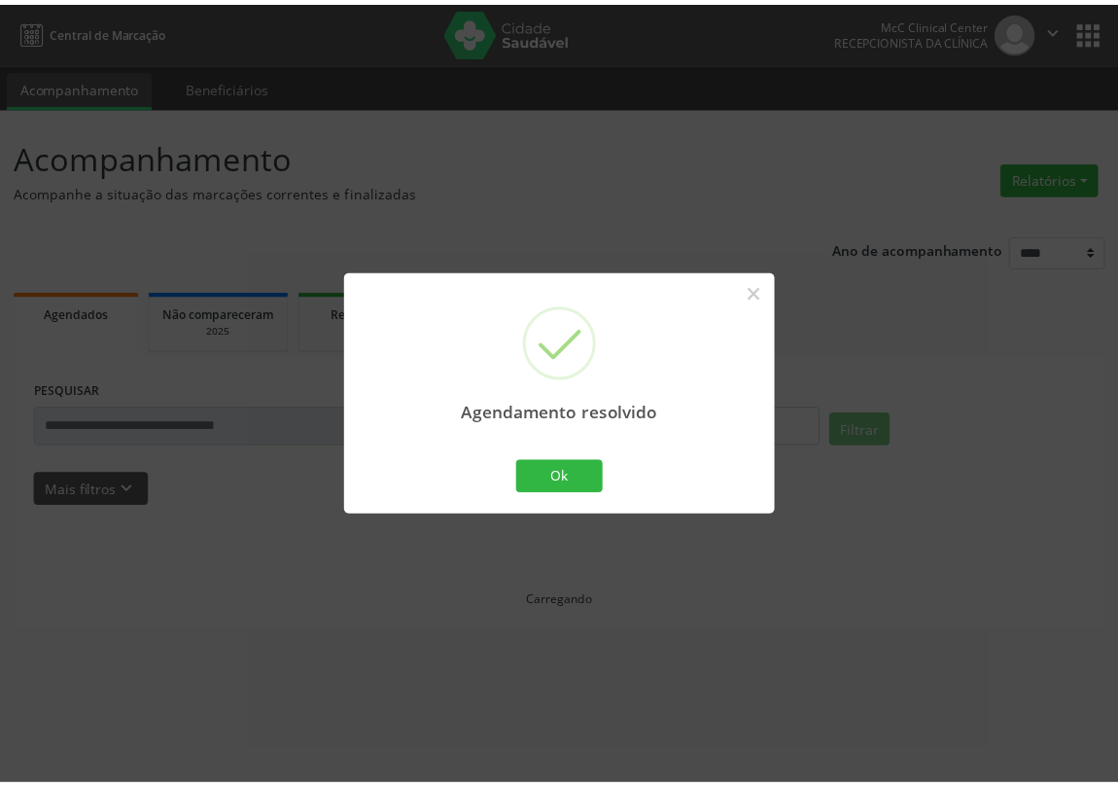
scroll to position [0, 0]
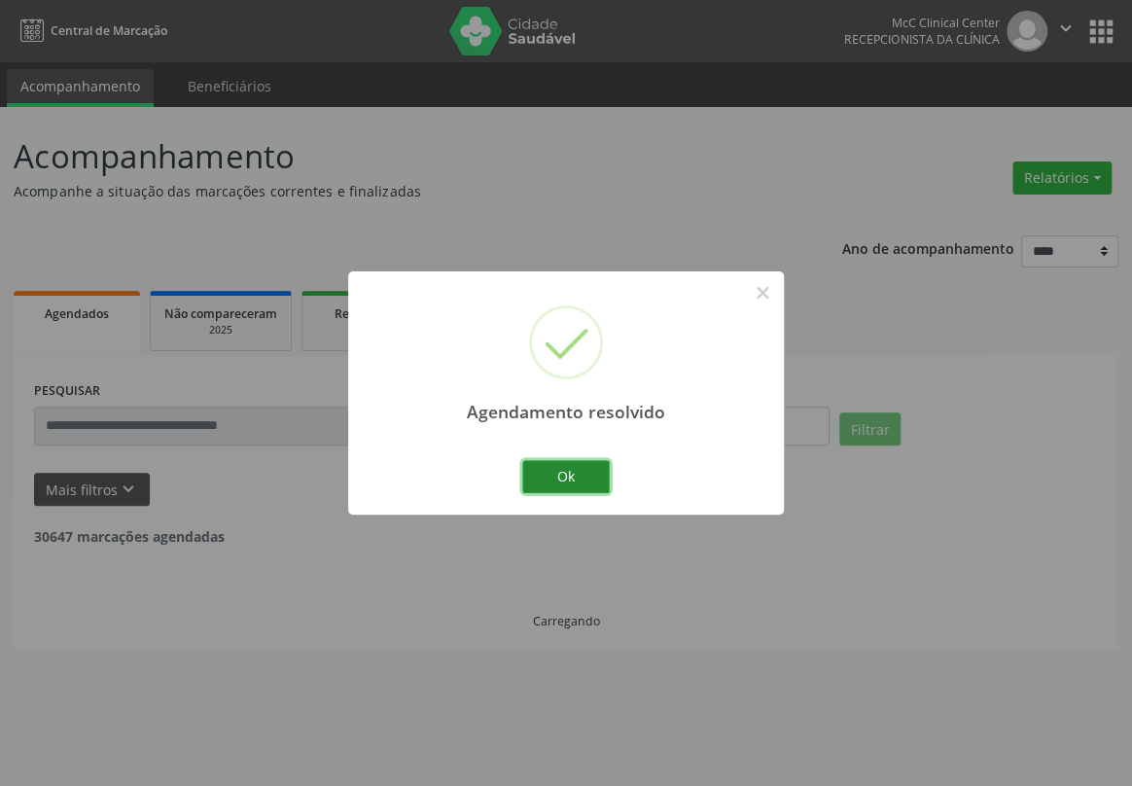
click at [564, 476] on button "Ok" at bounding box center [566, 476] width 88 height 33
